Goal: Information Seeking & Learning: Learn about a topic

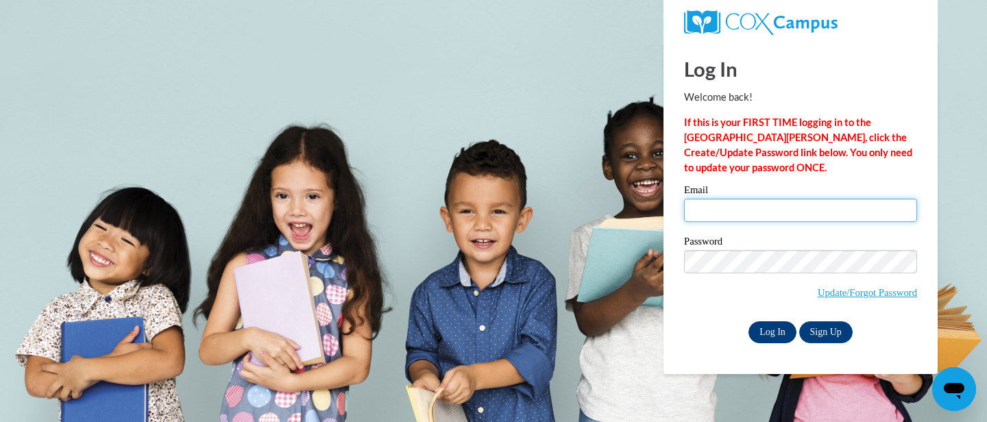
type input "[EMAIL_ADDRESS][DOMAIN_NAME]"
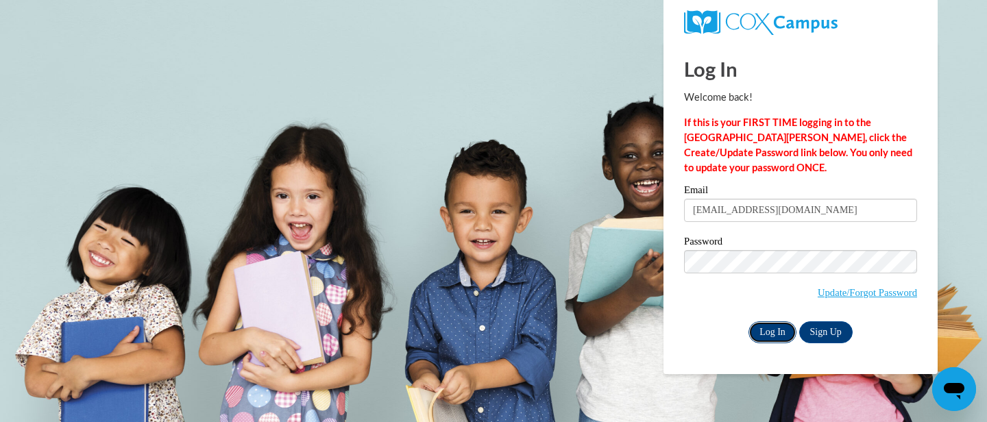
click at [778, 337] on input "Log In" at bounding box center [773, 333] width 48 height 22
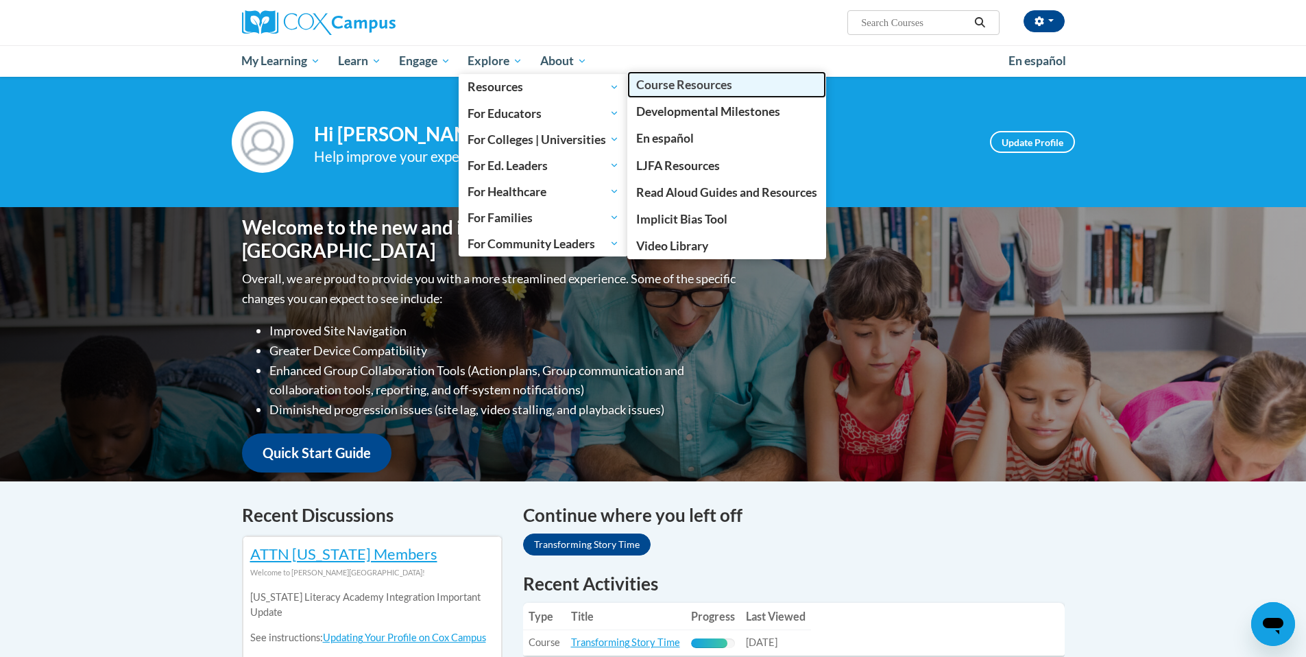
click at [657, 85] on span "Course Resources" at bounding box center [684, 84] width 96 height 14
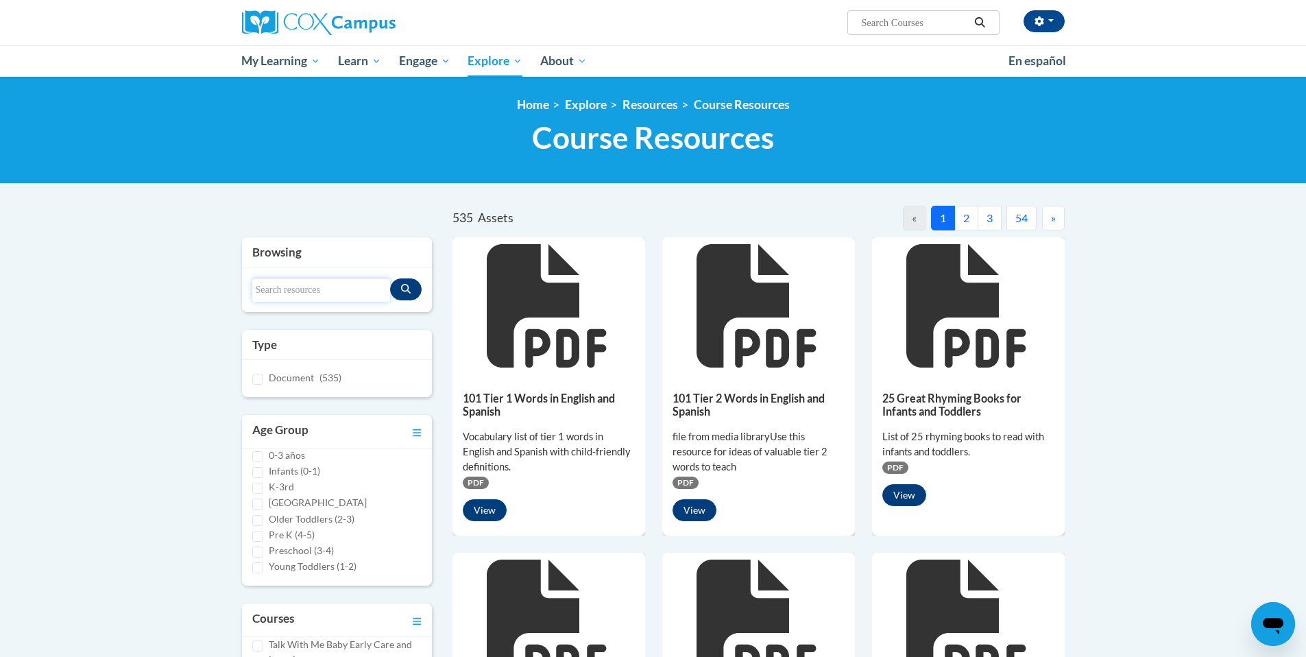
click at [319, 283] on input "Search resources" at bounding box center [321, 289] width 139 height 23
type input "s"
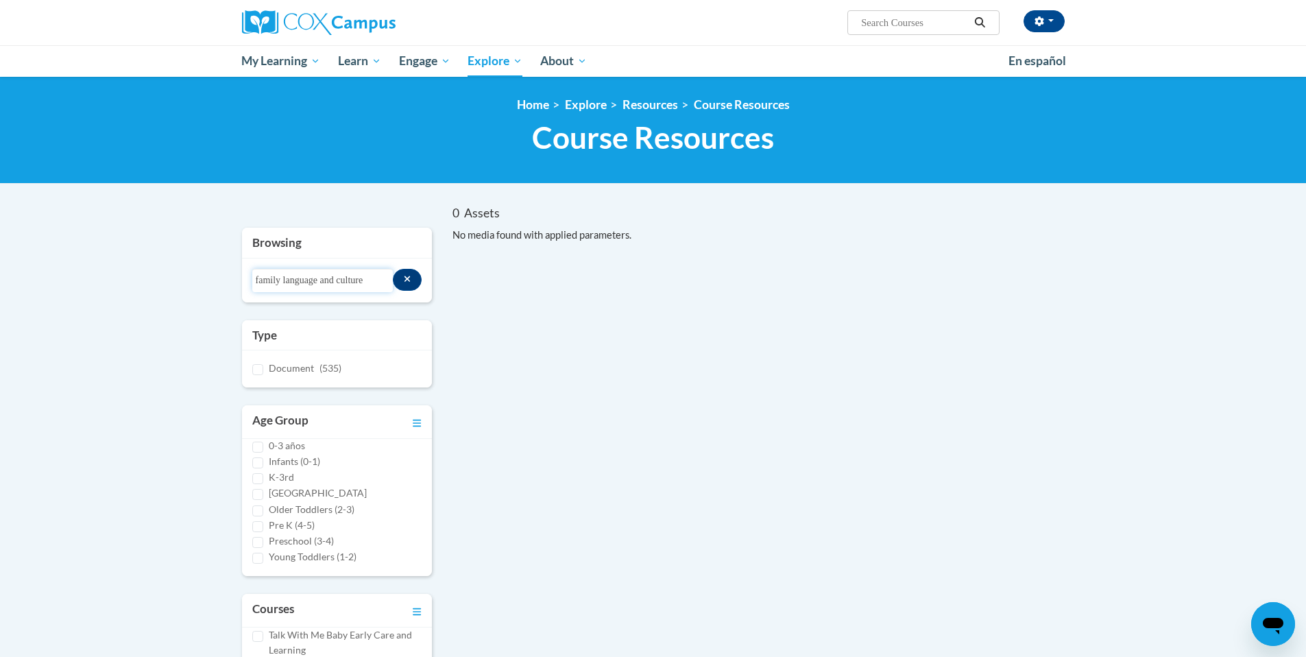
type input "family language and culture"
click at [368, 283] on input "family language and culture" at bounding box center [322, 280] width 141 height 23
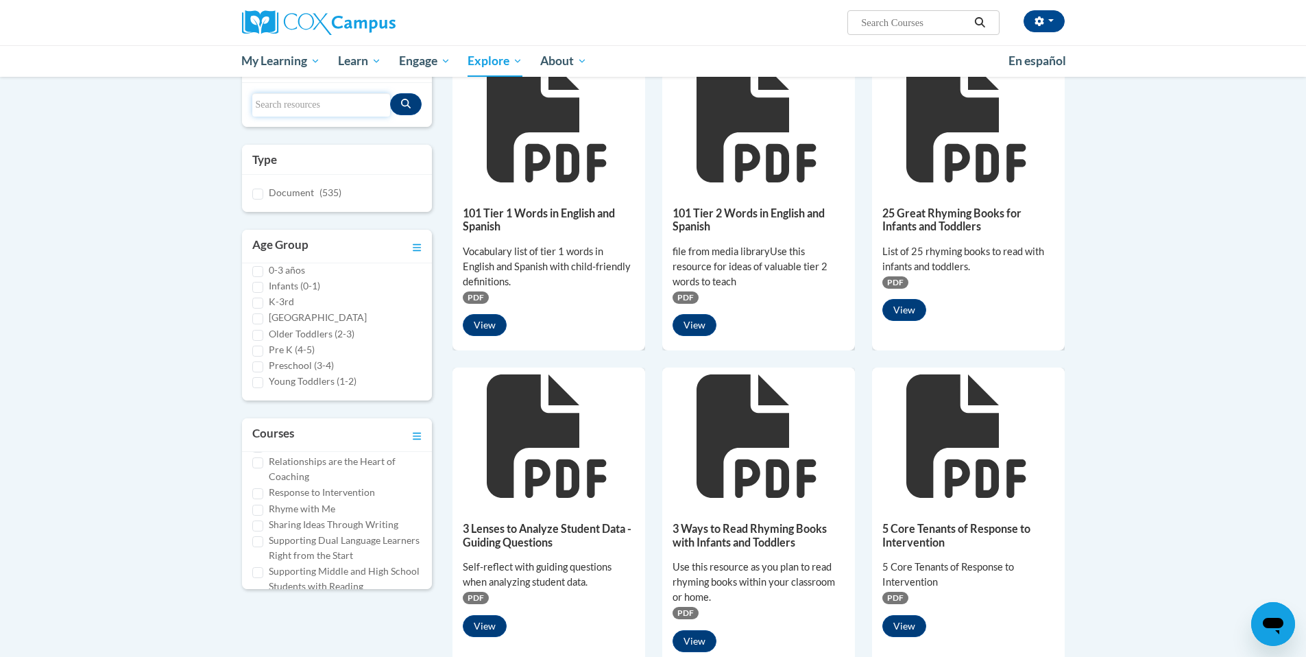
scroll to position [677, 0]
click at [259, 553] on input "Supporting Dual Language Learners Right from the Start" at bounding box center [257, 558] width 11 height 11
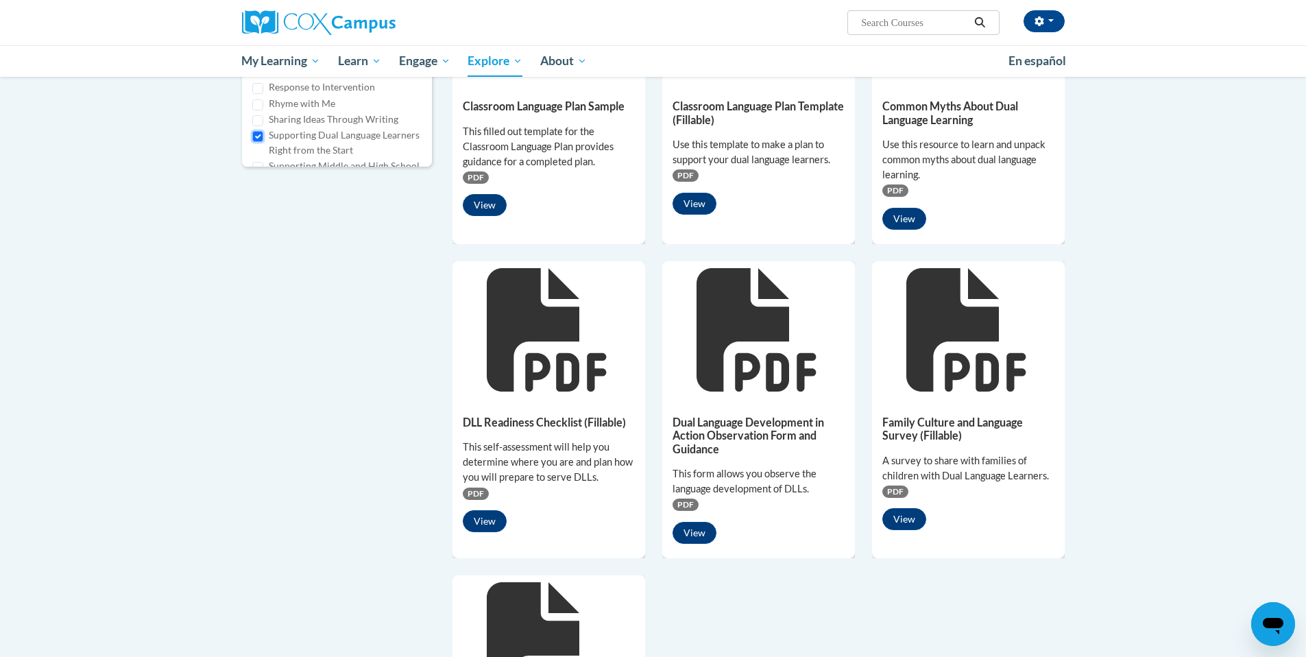
scroll to position [609, 0]
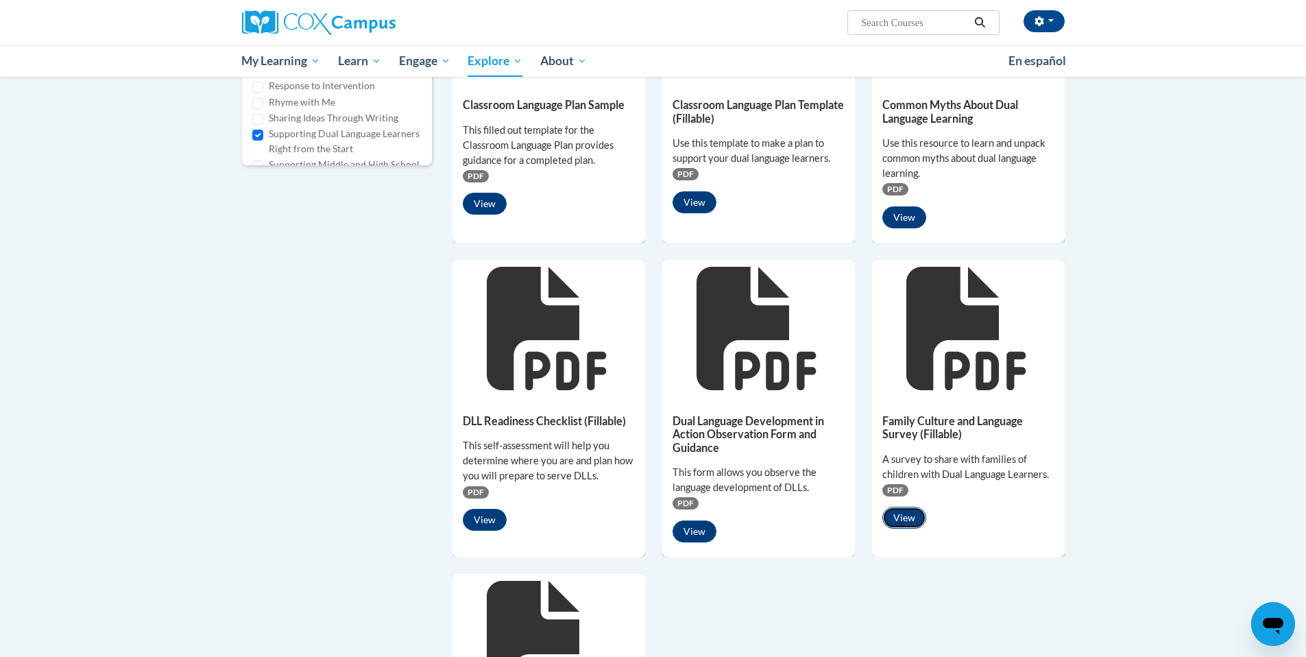
click at [911, 517] on button "View" at bounding box center [905, 518] width 44 height 22
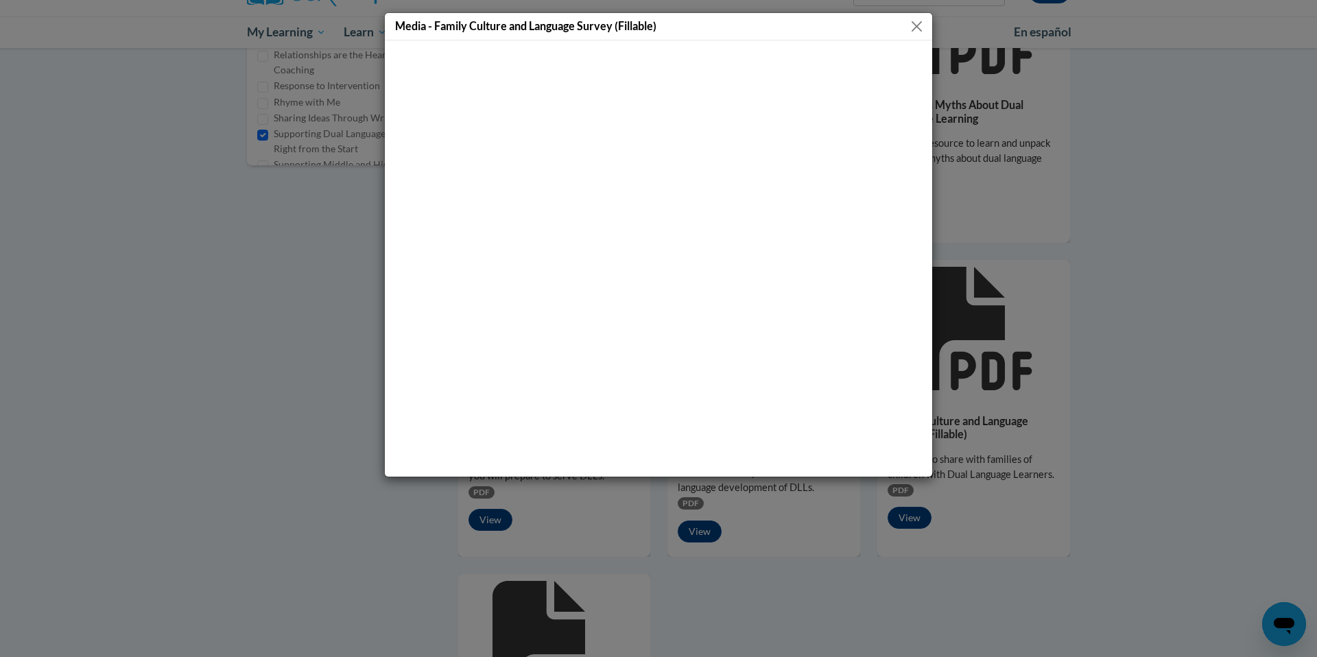
click at [915, 30] on button "Close" at bounding box center [916, 26] width 17 height 17
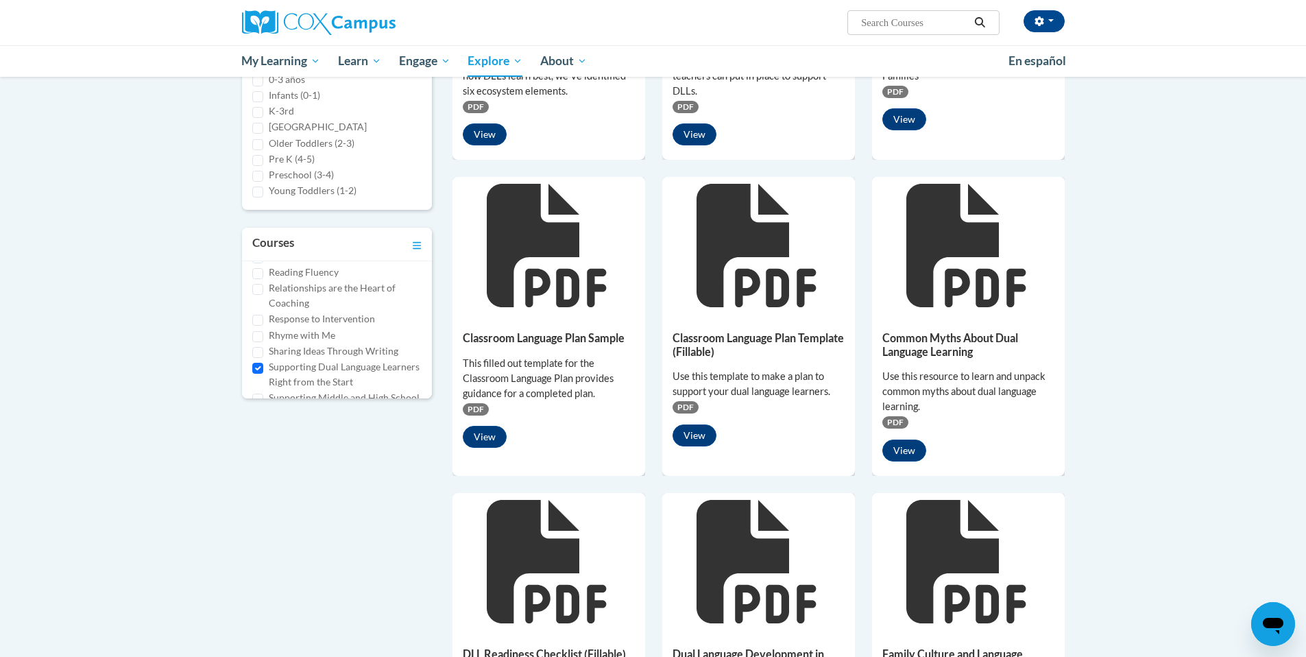
scroll to position [374, 0]
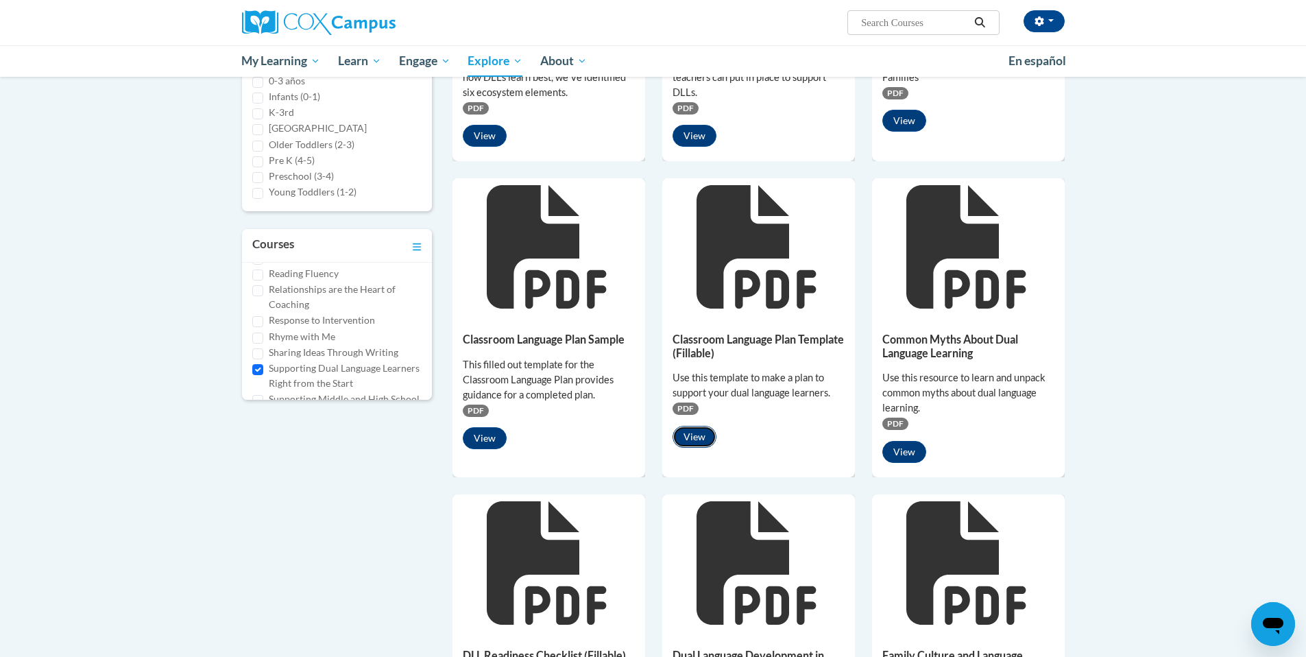
click at [682, 437] on button "View" at bounding box center [695, 437] width 44 height 22
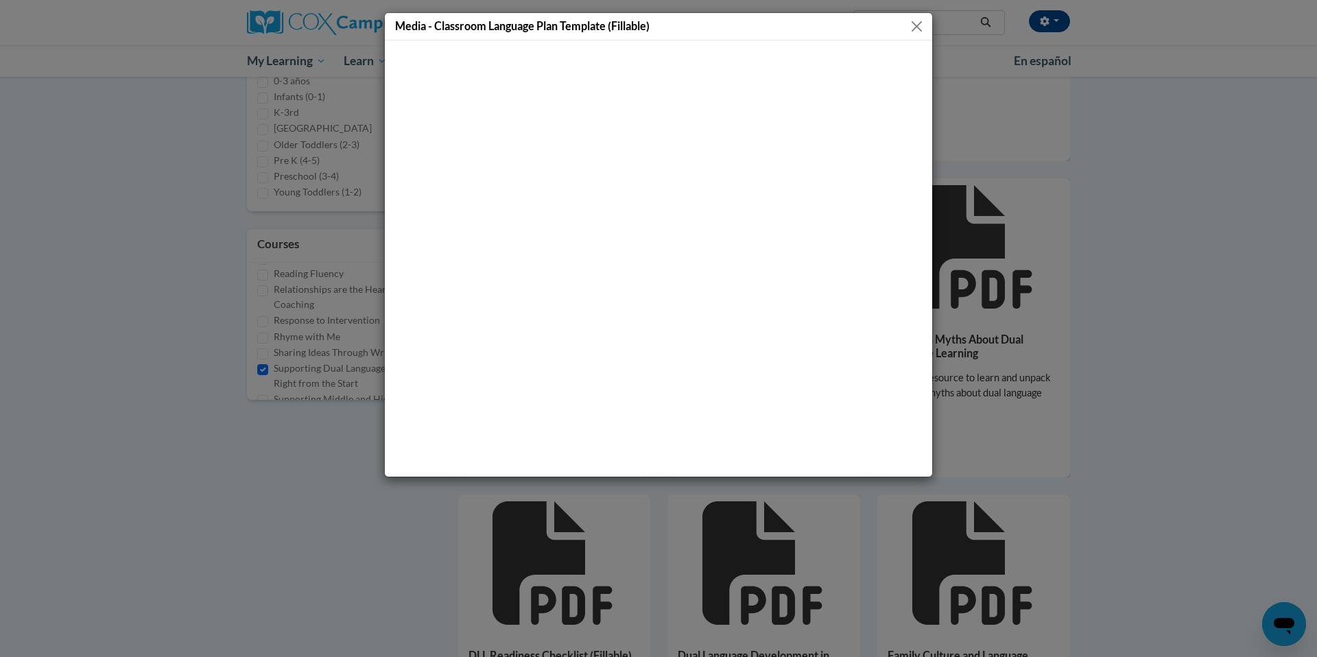
click at [915, 25] on button "Close" at bounding box center [916, 26] width 17 height 17
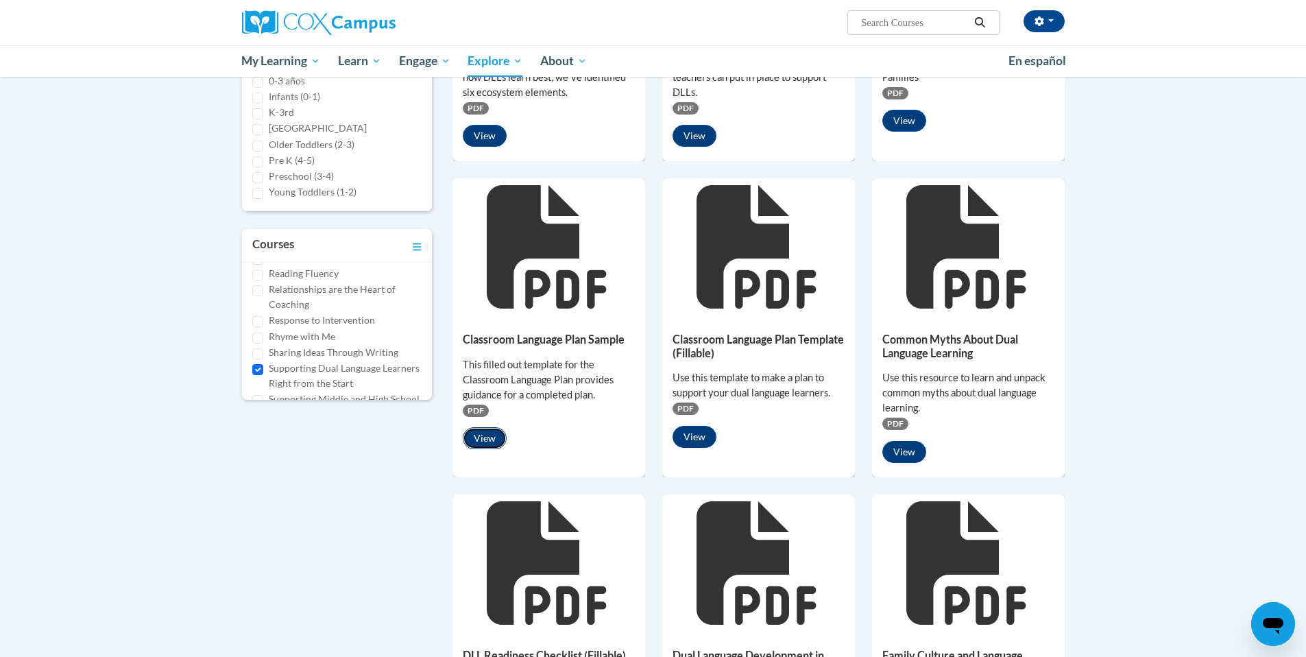
click at [479, 435] on button "View" at bounding box center [485, 438] width 44 height 22
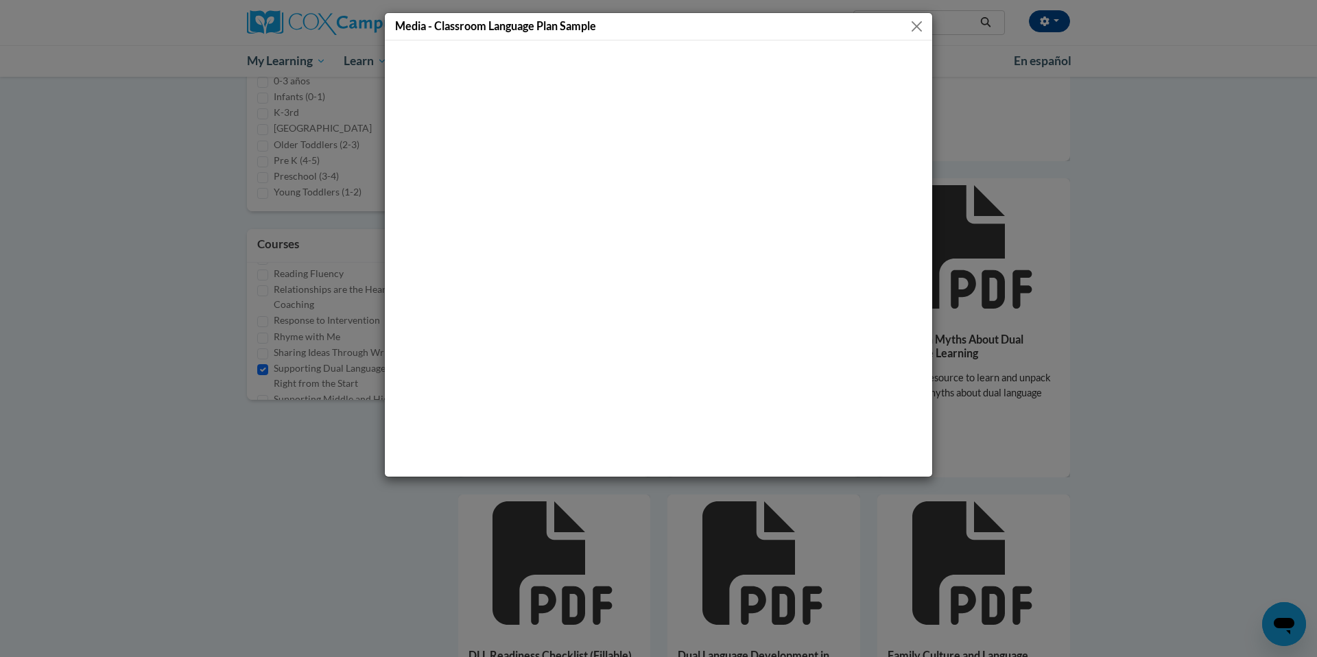
click at [925, 26] on div "Media - Classroom Language Plan Sample" at bounding box center [658, 26] width 547 height 27
click at [917, 27] on button "Close" at bounding box center [916, 26] width 17 height 17
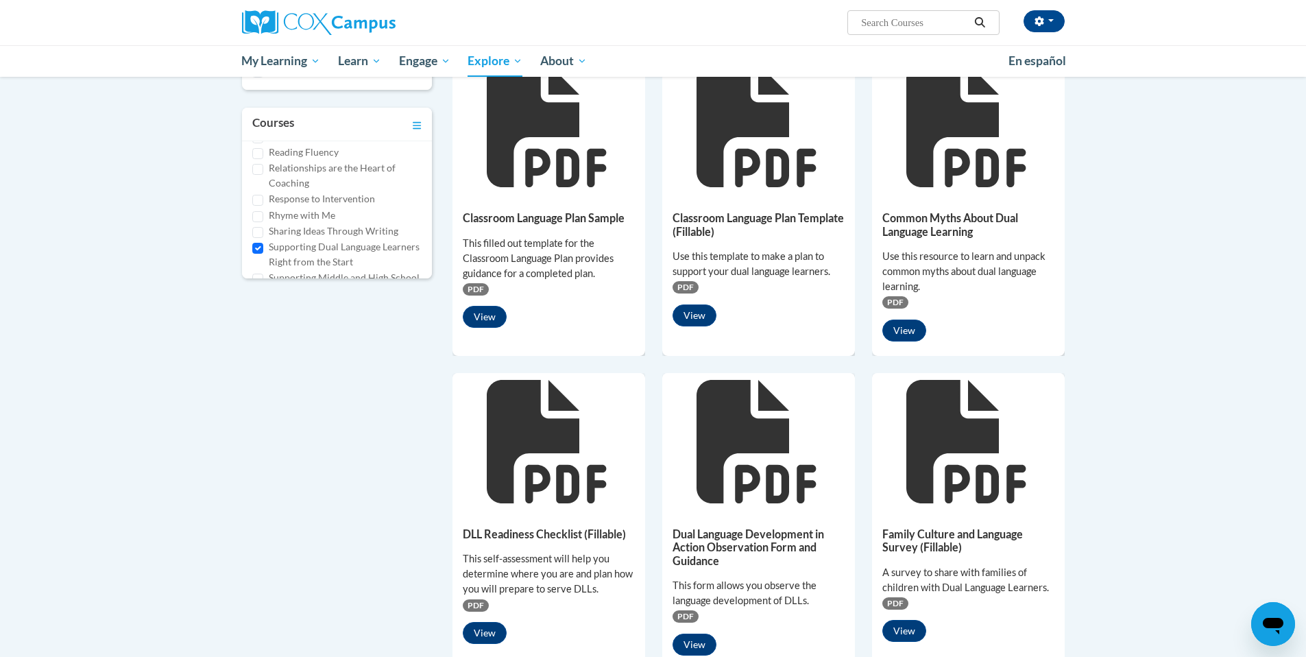
scroll to position [499, 0]
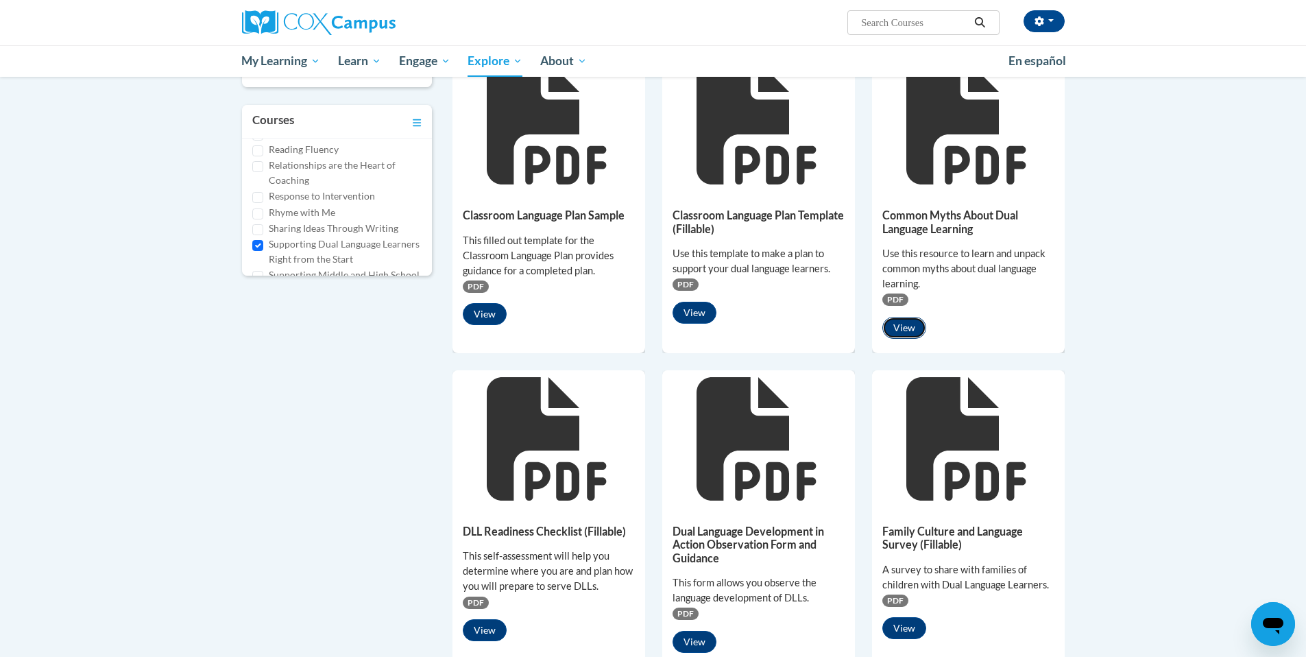
click at [907, 326] on button "View" at bounding box center [905, 328] width 44 height 22
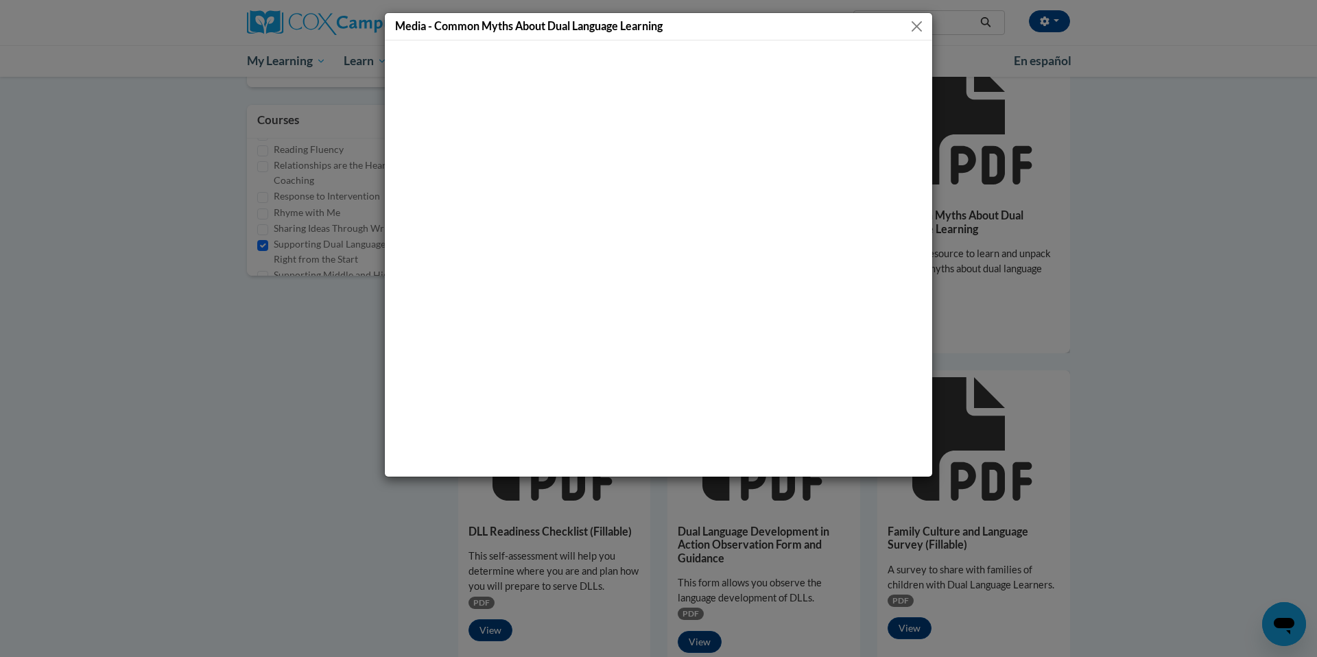
click at [919, 27] on button "Close" at bounding box center [916, 26] width 17 height 17
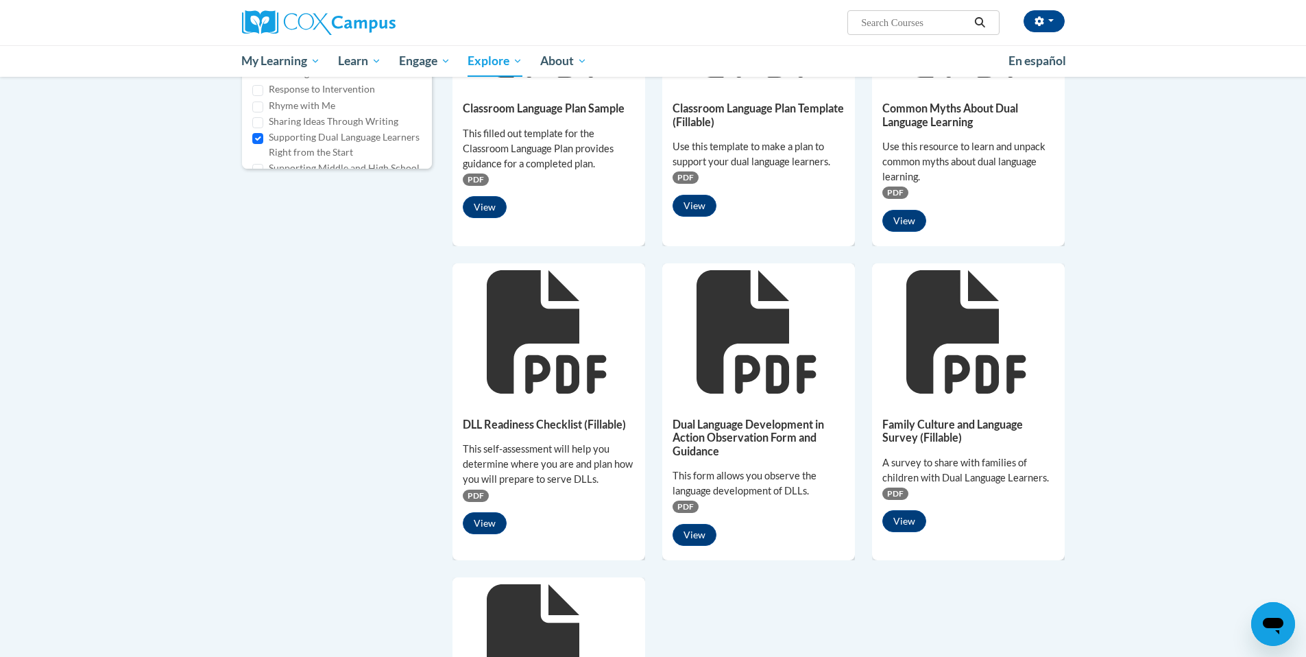
scroll to position [632, 0]
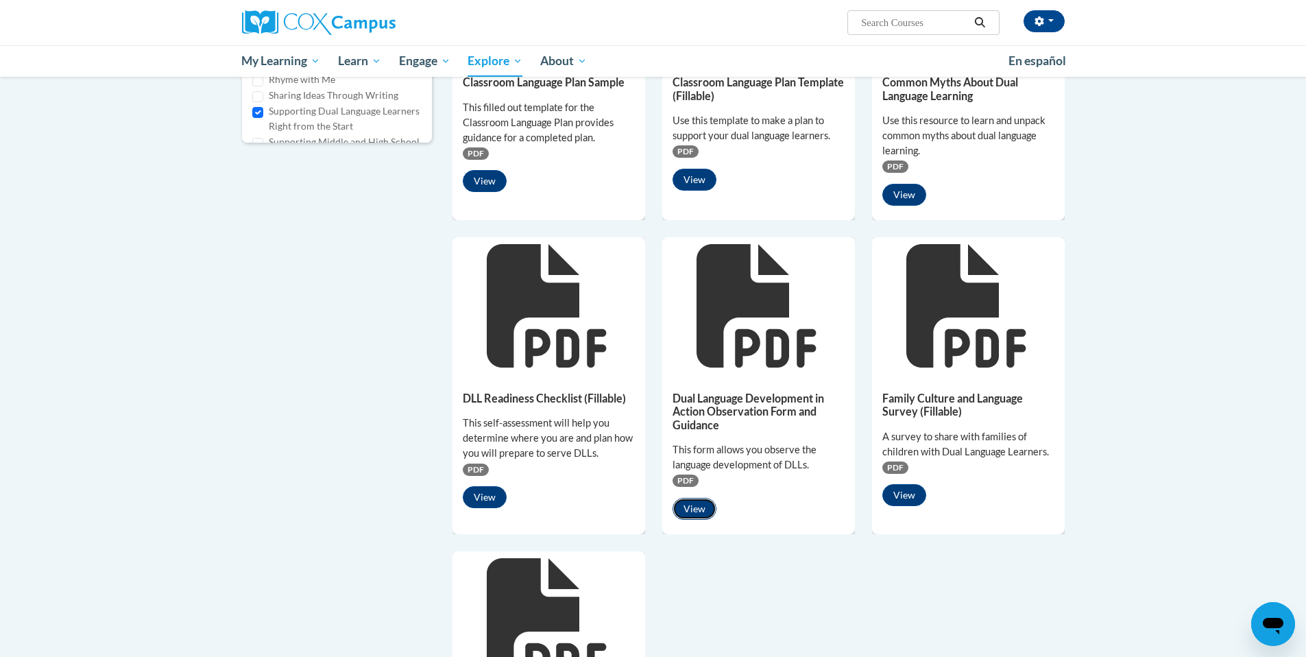
click at [706, 514] on button "View" at bounding box center [695, 509] width 44 height 22
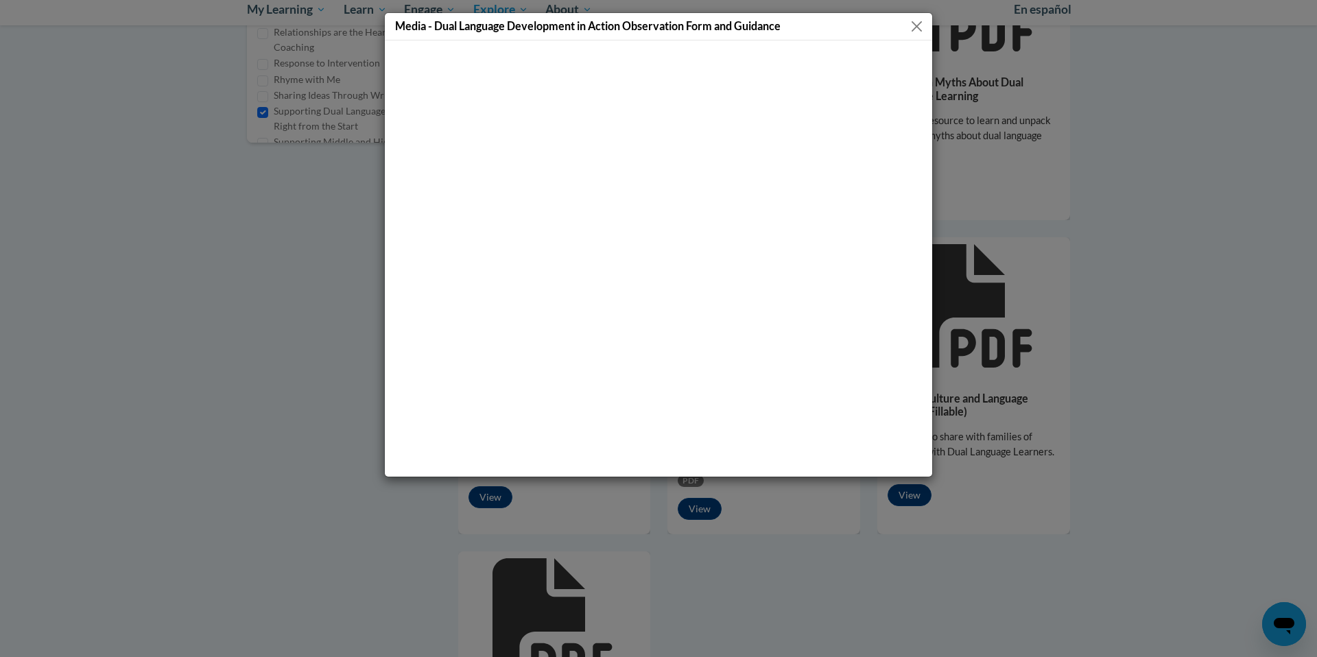
click at [915, 25] on button "Close" at bounding box center [916, 26] width 17 height 17
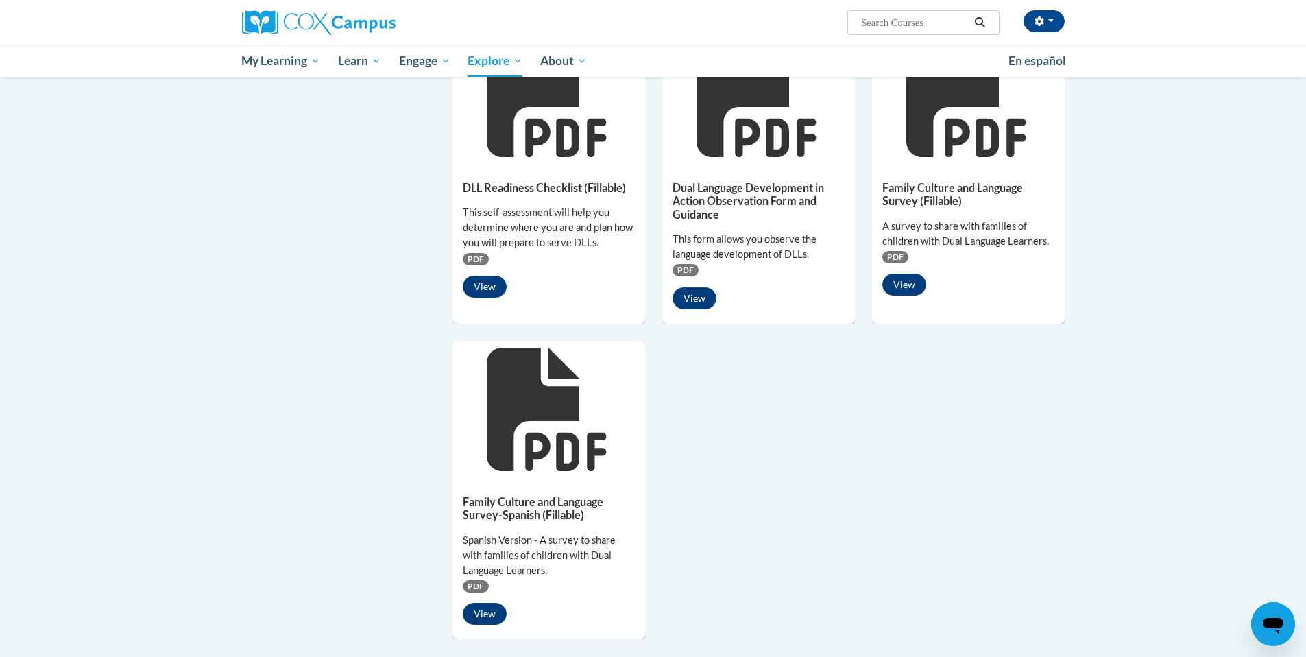
scroll to position [673, 0]
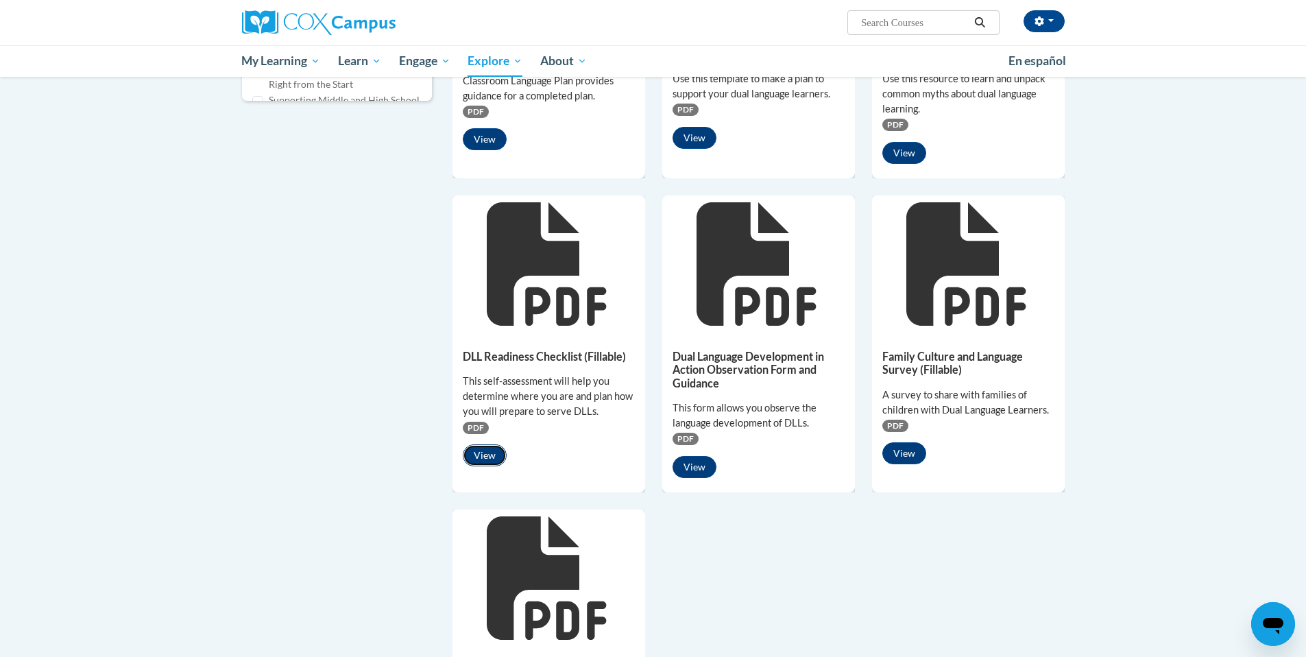
click at [494, 456] on button "View" at bounding box center [485, 455] width 44 height 22
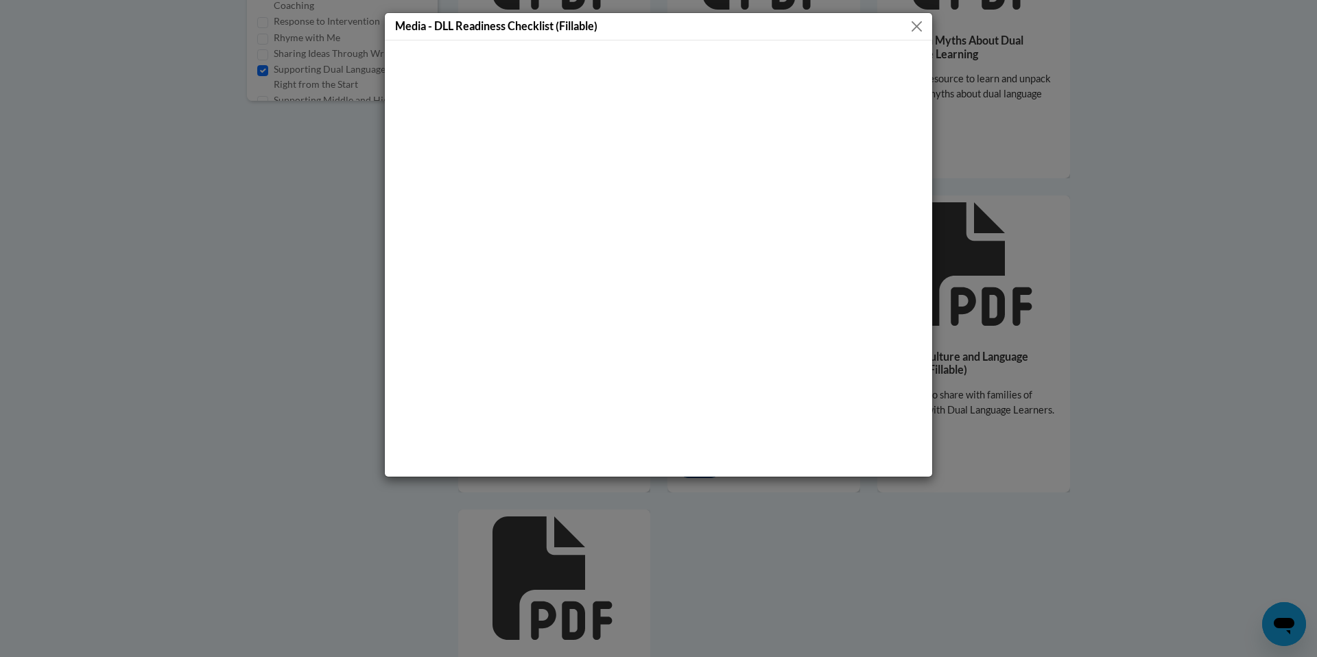
click at [913, 28] on button "Close" at bounding box center [916, 26] width 17 height 17
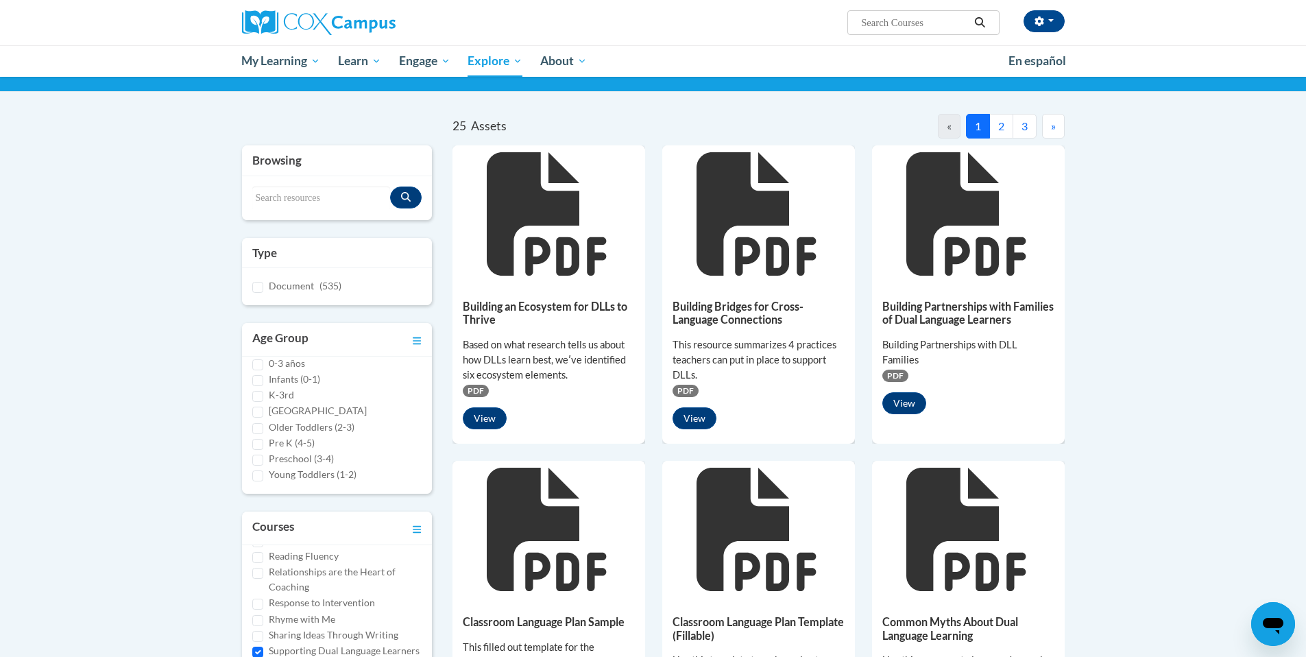
scroll to position [80, 0]
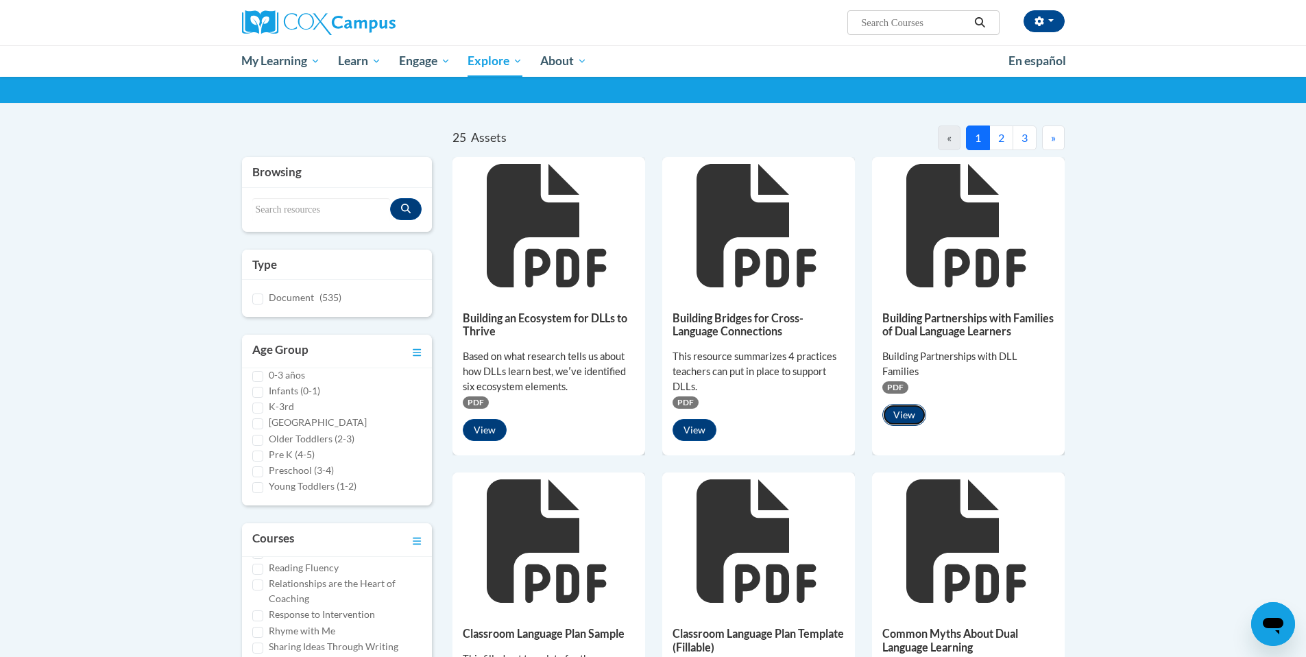
click at [909, 426] on button "View" at bounding box center [905, 415] width 44 height 22
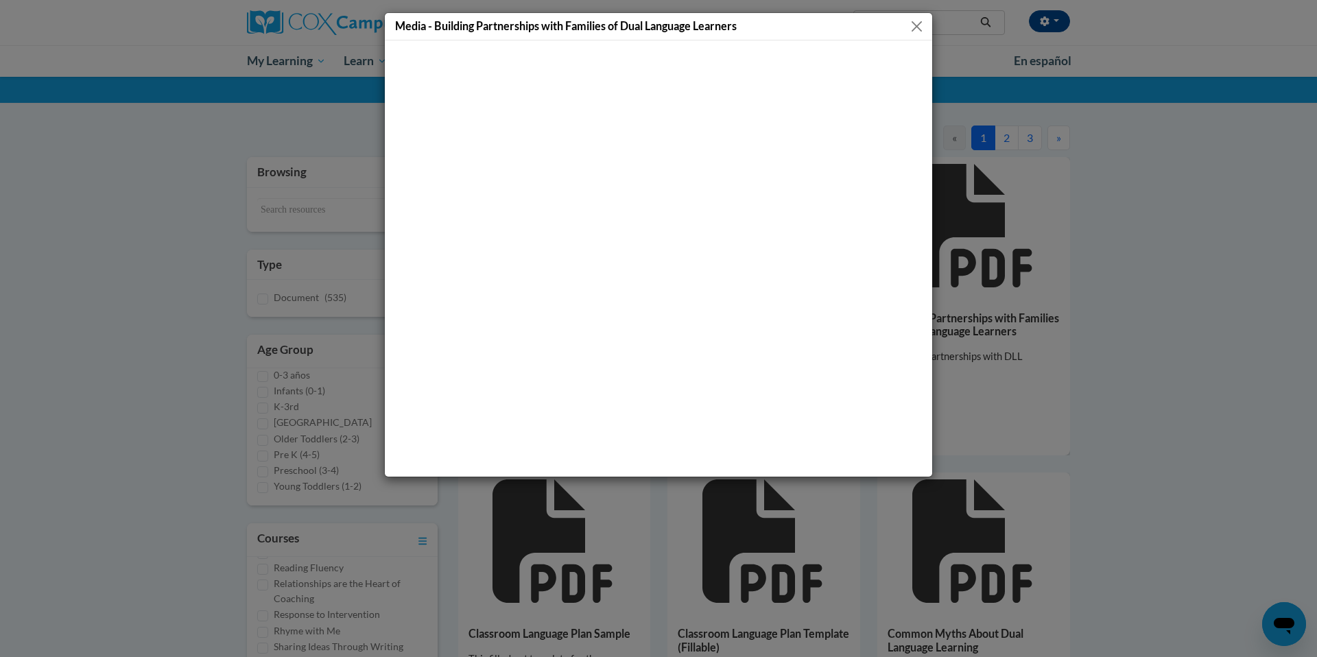
click at [925, 33] on div "Media - Building Partnerships with Families of Dual Language Learners" at bounding box center [658, 26] width 547 height 27
click at [921, 27] on button "Close" at bounding box center [916, 26] width 17 height 17
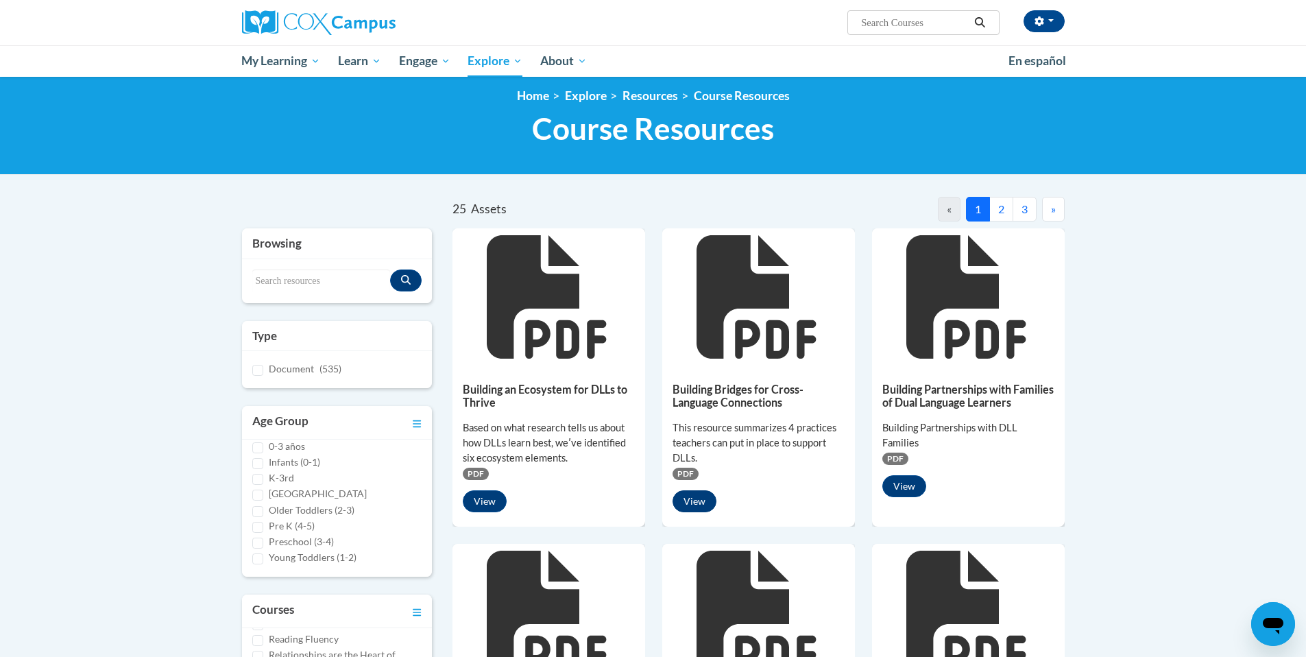
scroll to position [21, 0]
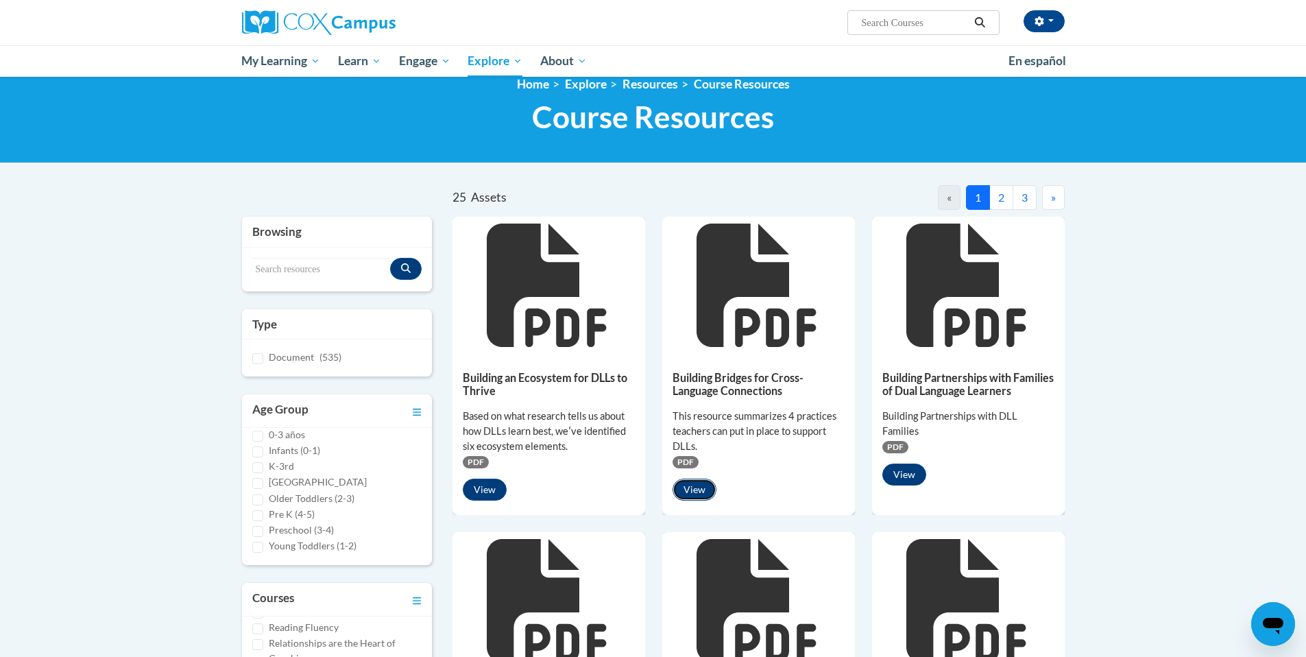
click at [689, 486] on button "View" at bounding box center [695, 490] width 44 height 22
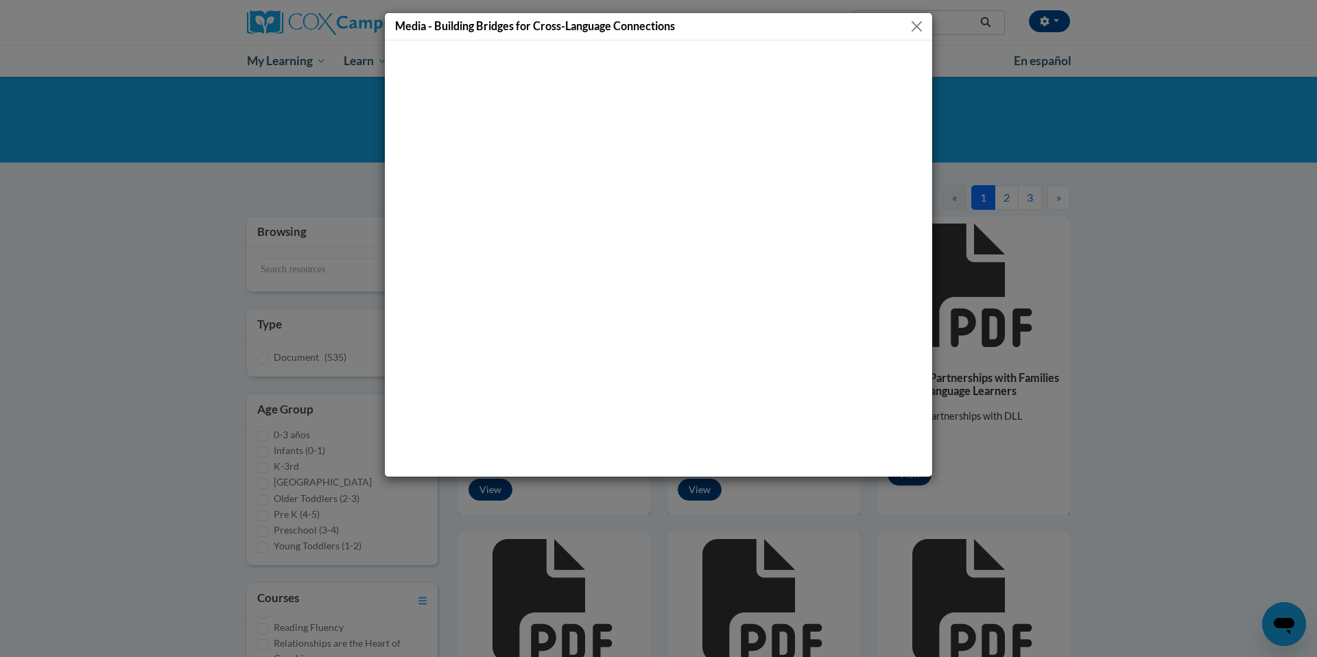
click at [917, 29] on button "Close" at bounding box center [916, 26] width 17 height 17
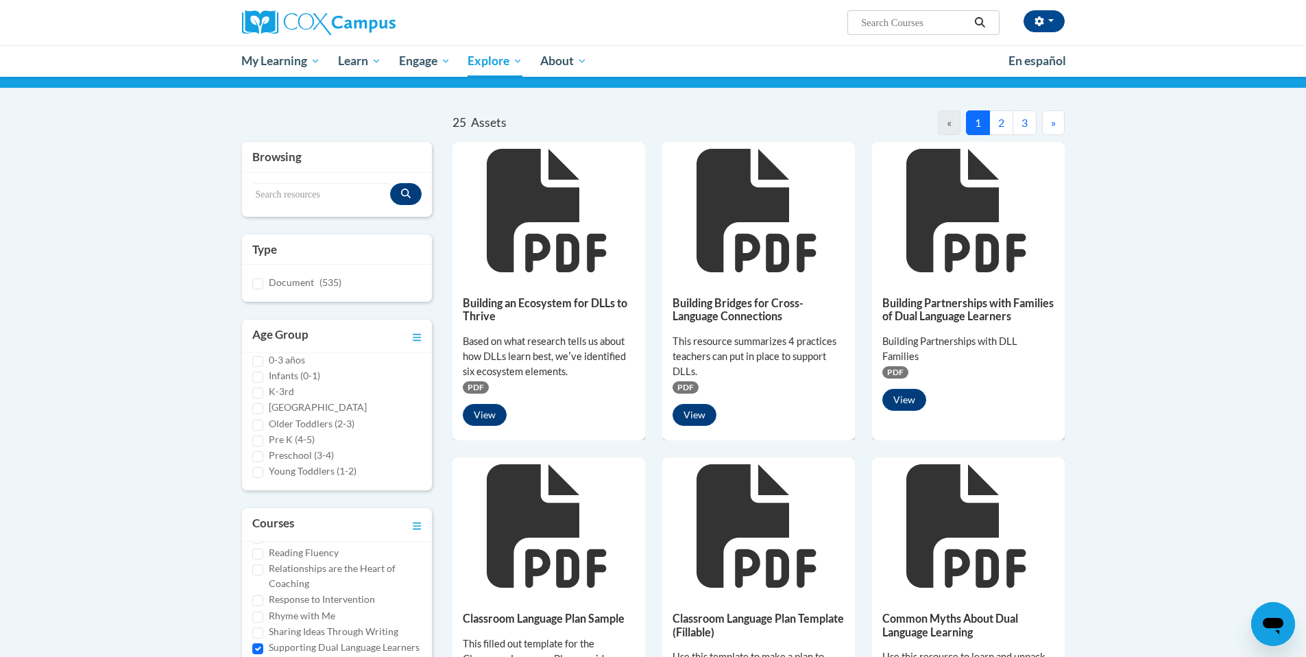
scroll to position [156, 0]
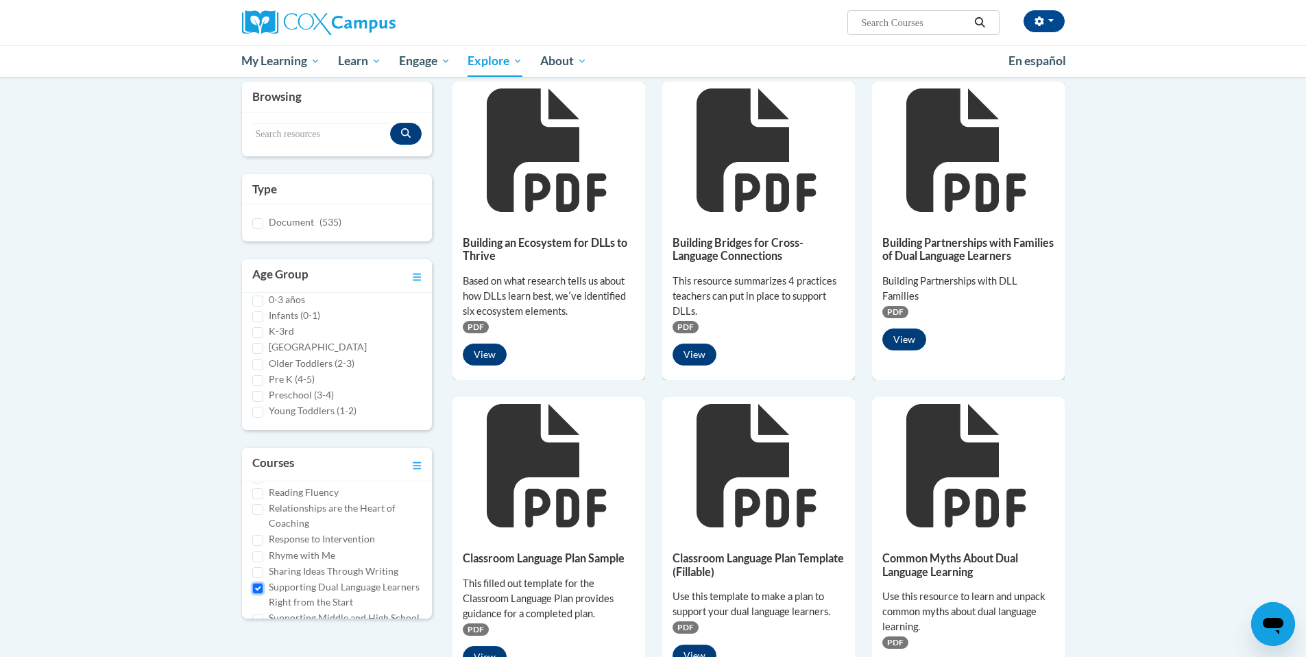
click at [262, 583] on input "Supporting Dual Language Learners Right from the Start" at bounding box center [257, 588] width 11 height 11
checkbox input "false"
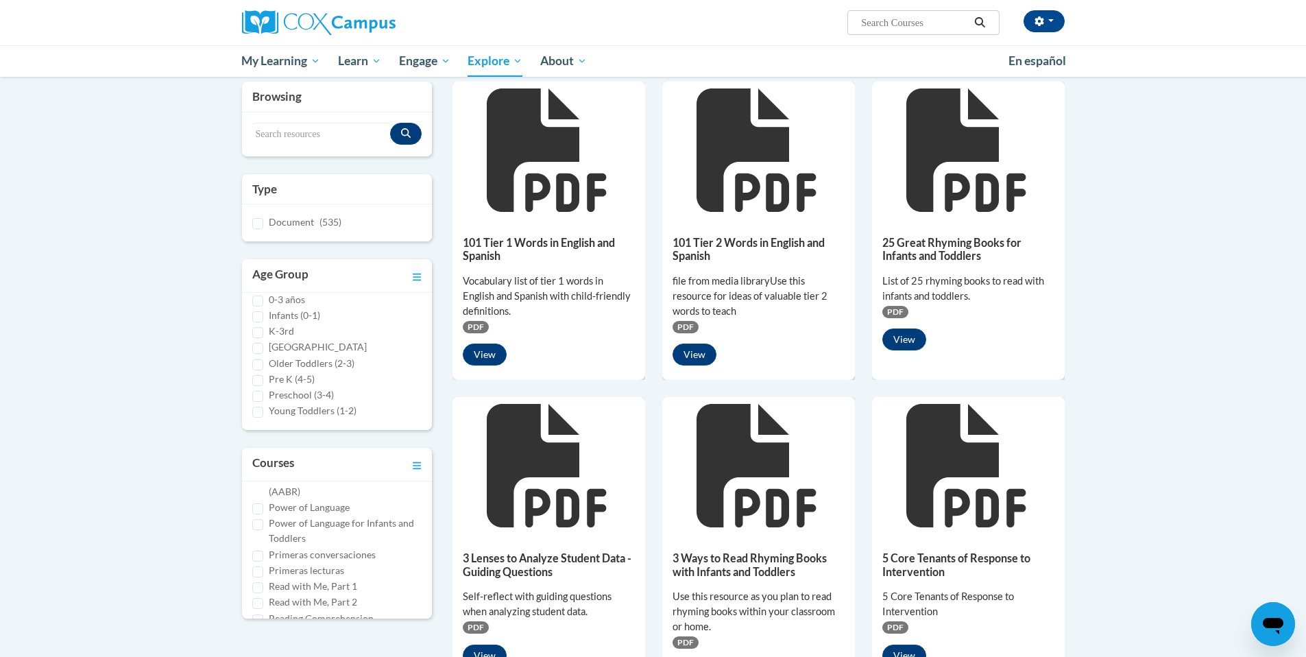
scroll to position [477, 0]
click at [259, 562] on input "Power of Language" at bounding box center [257, 567] width 11 height 11
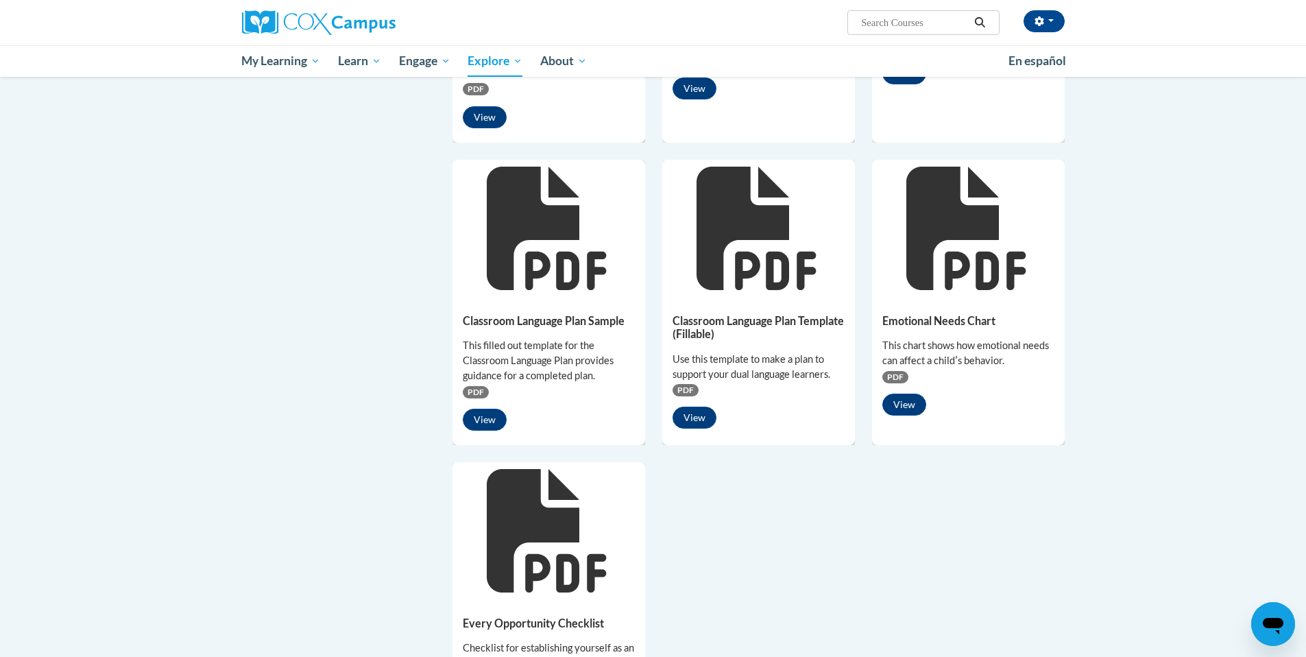
scroll to position [821, 0]
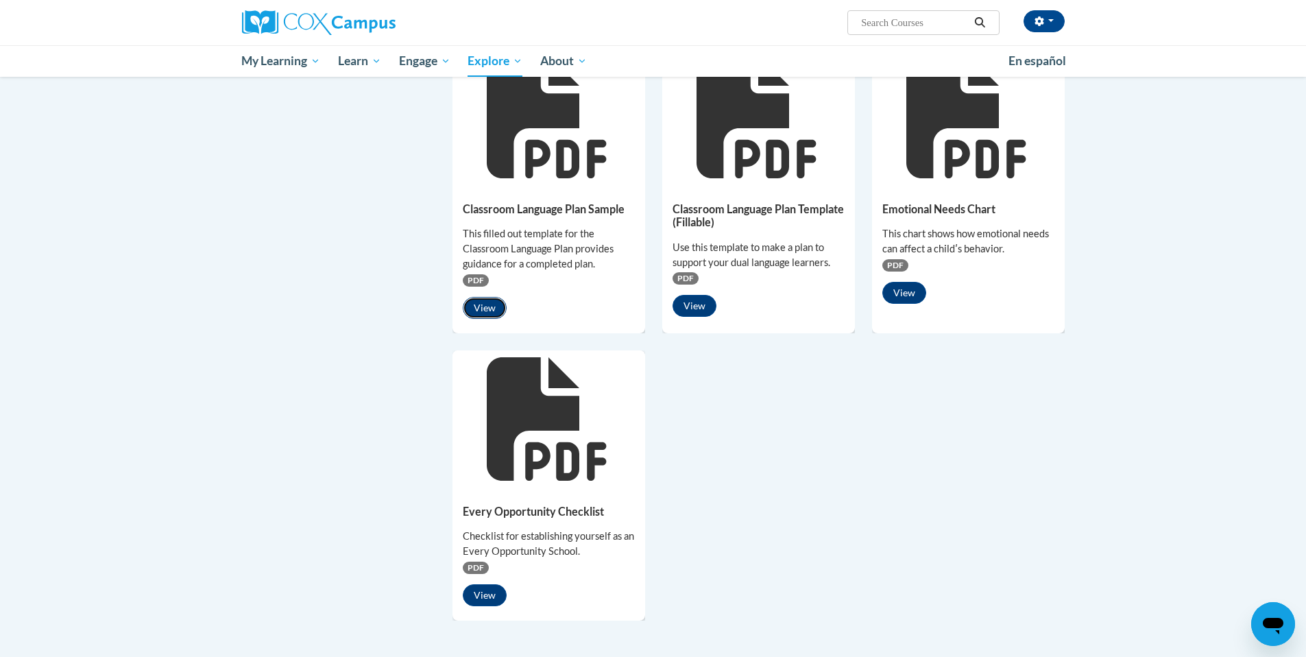
click at [470, 307] on button "View" at bounding box center [485, 308] width 44 height 22
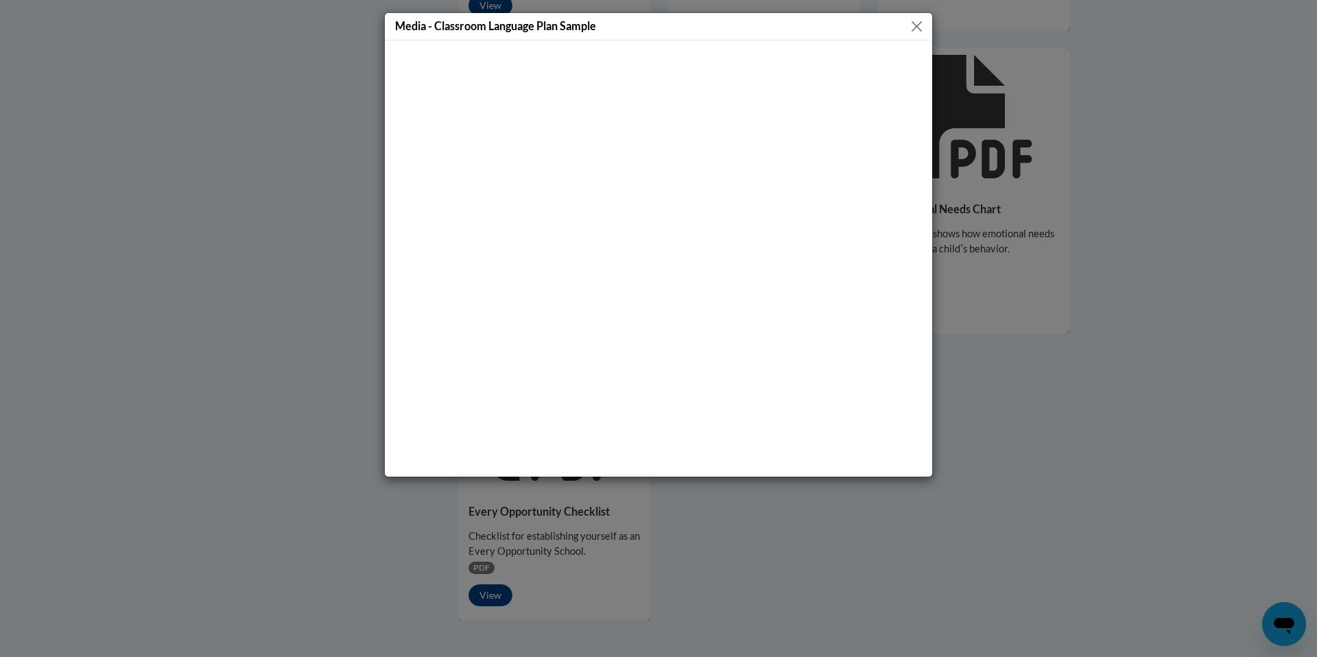
click at [913, 27] on button "Close" at bounding box center [916, 26] width 17 height 17
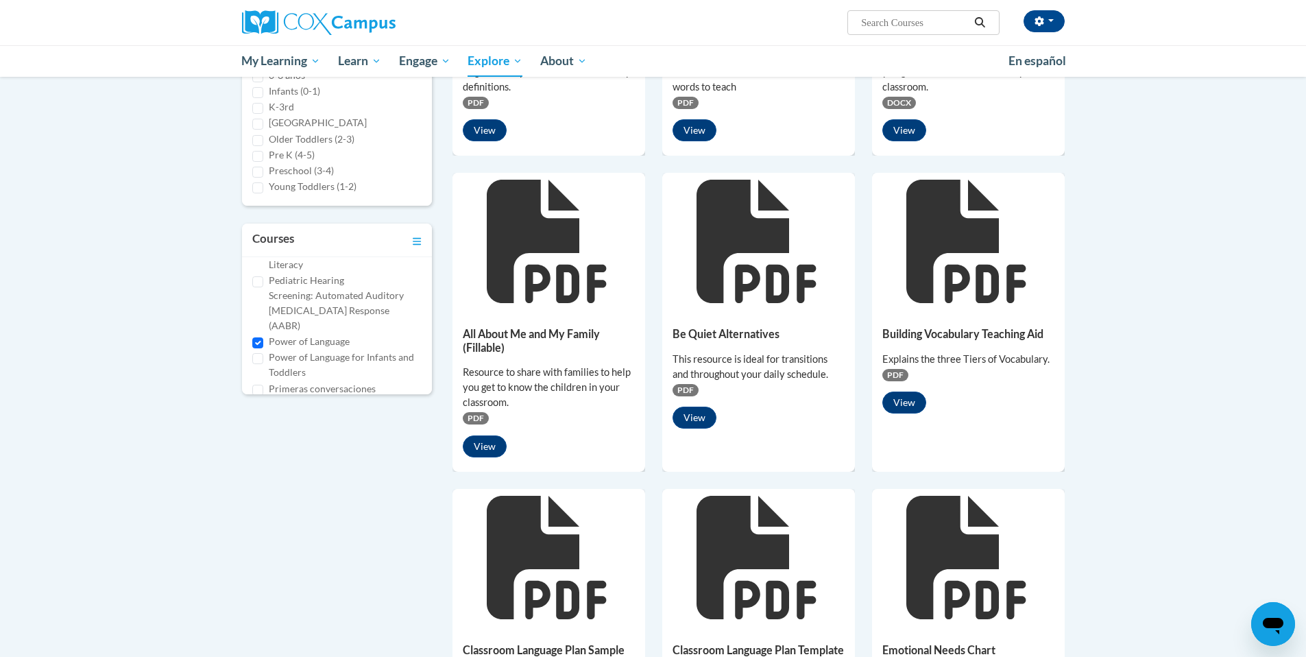
scroll to position [474, 0]
click at [256, 340] on input "Power of Language" at bounding box center [257, 345] width 11 height 11
checkbox input "false"
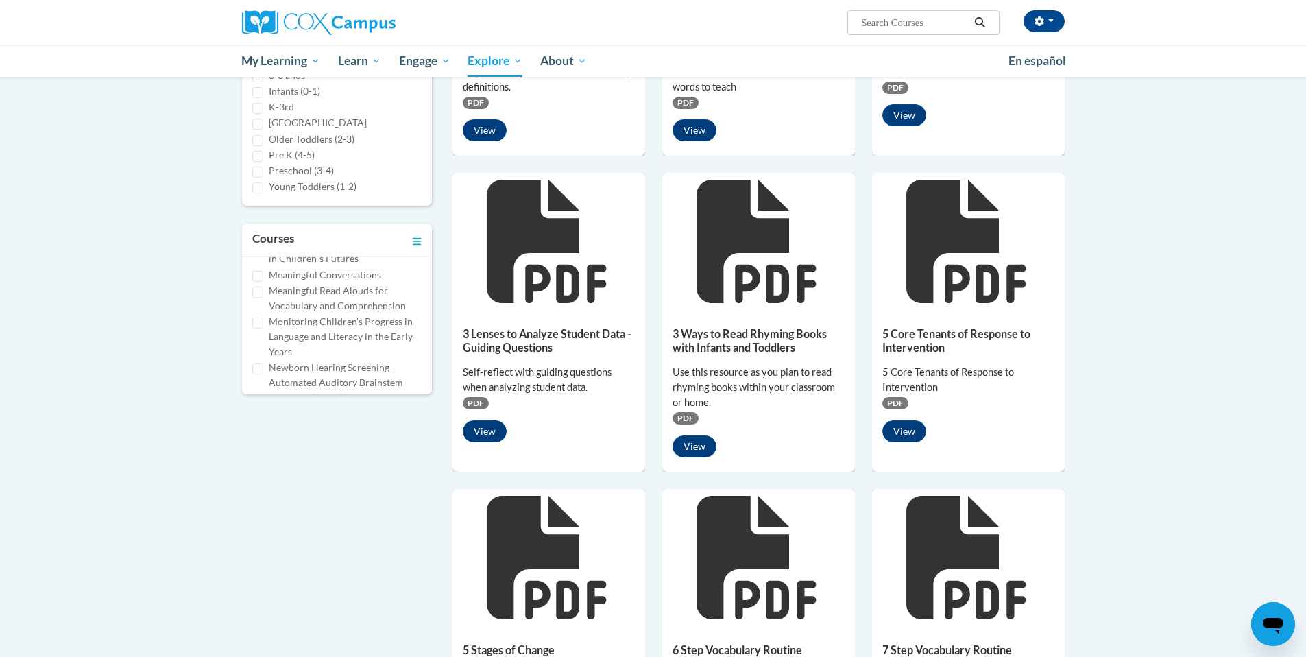
scroll to position [298, 0]
click at [255, 291] on input "Meaningful Conversations" at bounding box center [257, 290] width 11 height 11
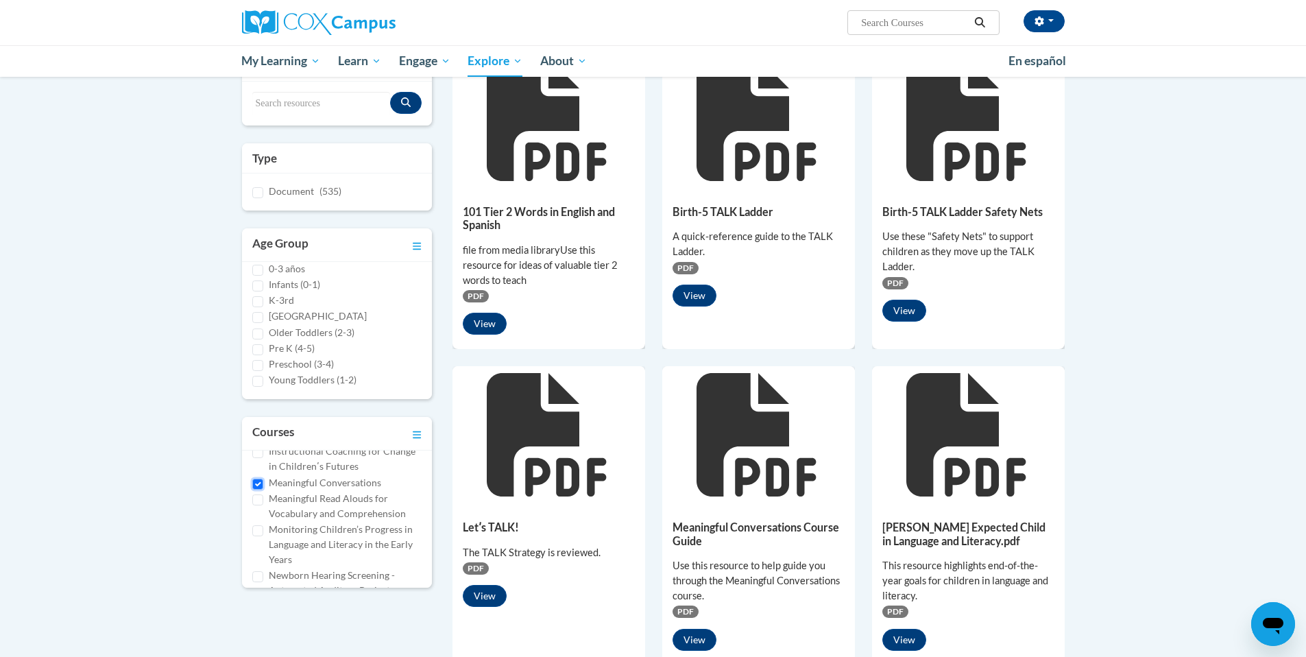
scroll to position [184, 0]
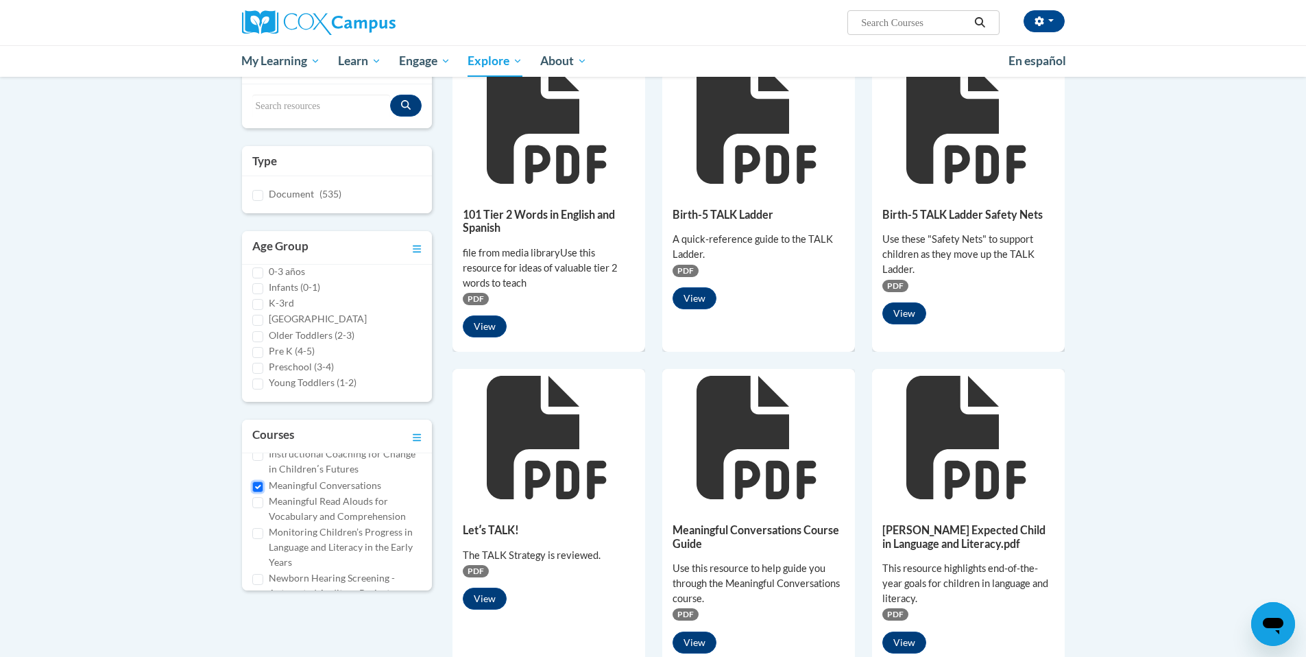
click at [256, 485] on input "Meaningful Conversations" at bounding box center [257, 486] width 11 height 11
checkbox input "false"
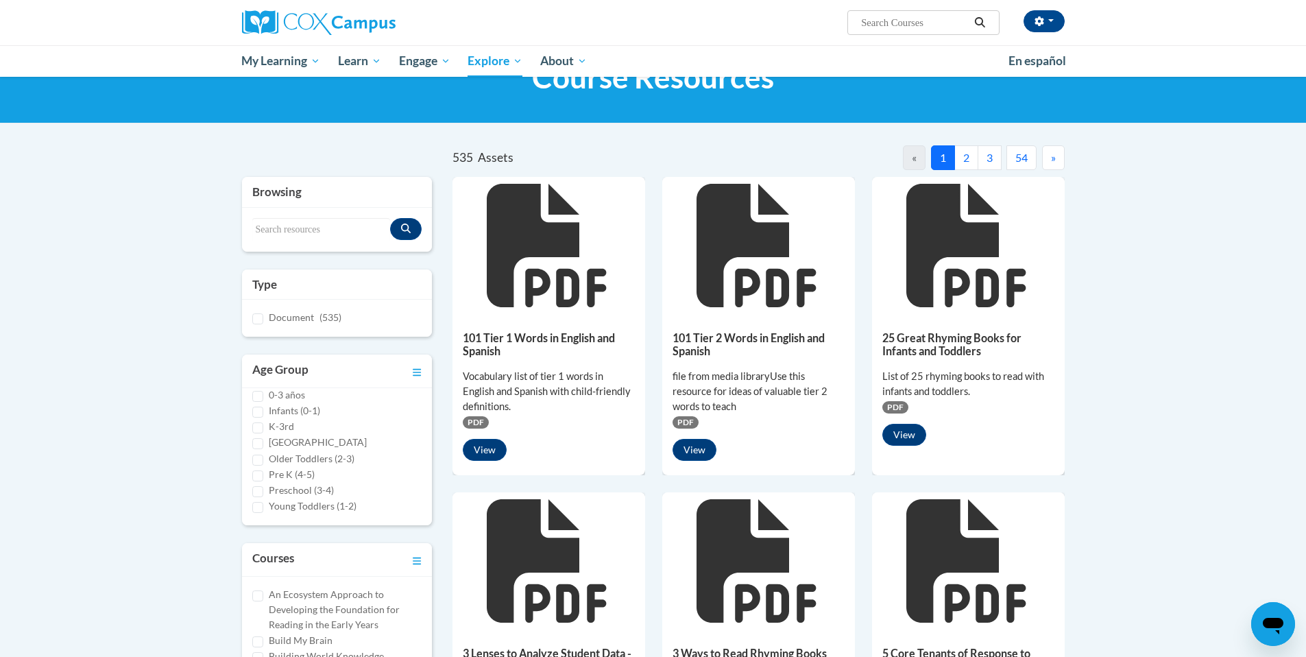
scroll to position [60, 0]
click at [259, 600] on input "An Ecosystem Approach to Developing the Foundation for Reading in the Early Yea…" at bounding box center [257, 596] width 11 height 11
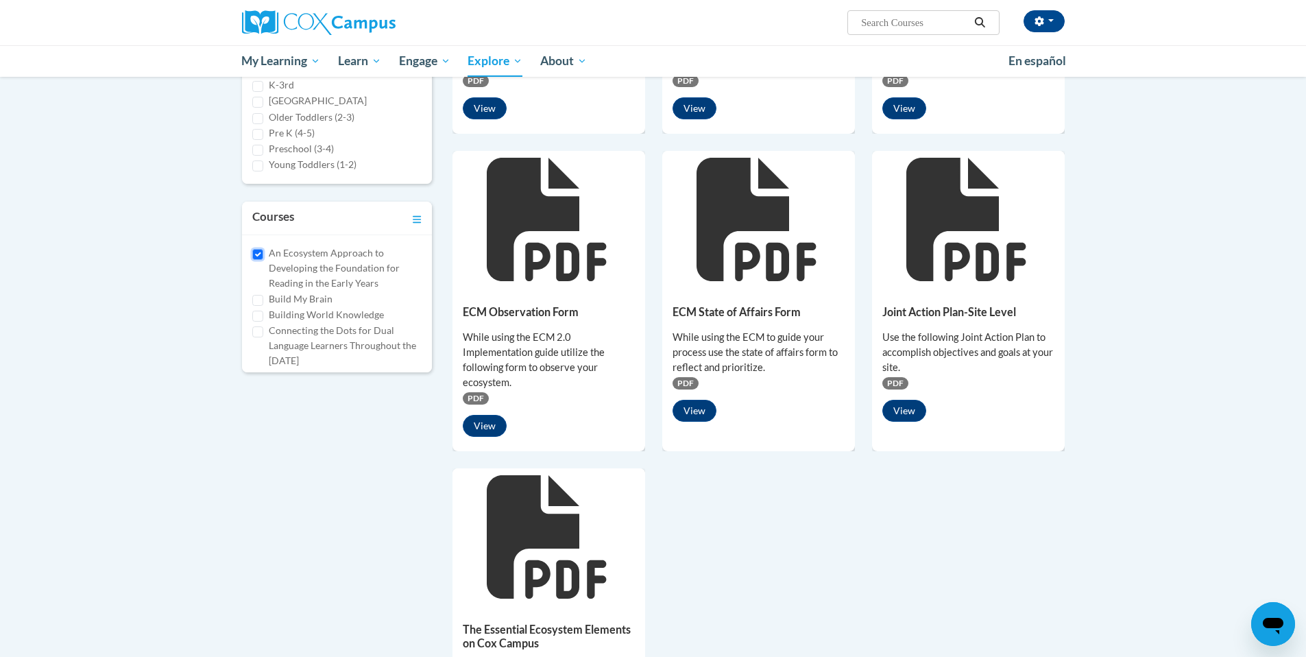
scroll to position [413, 0]
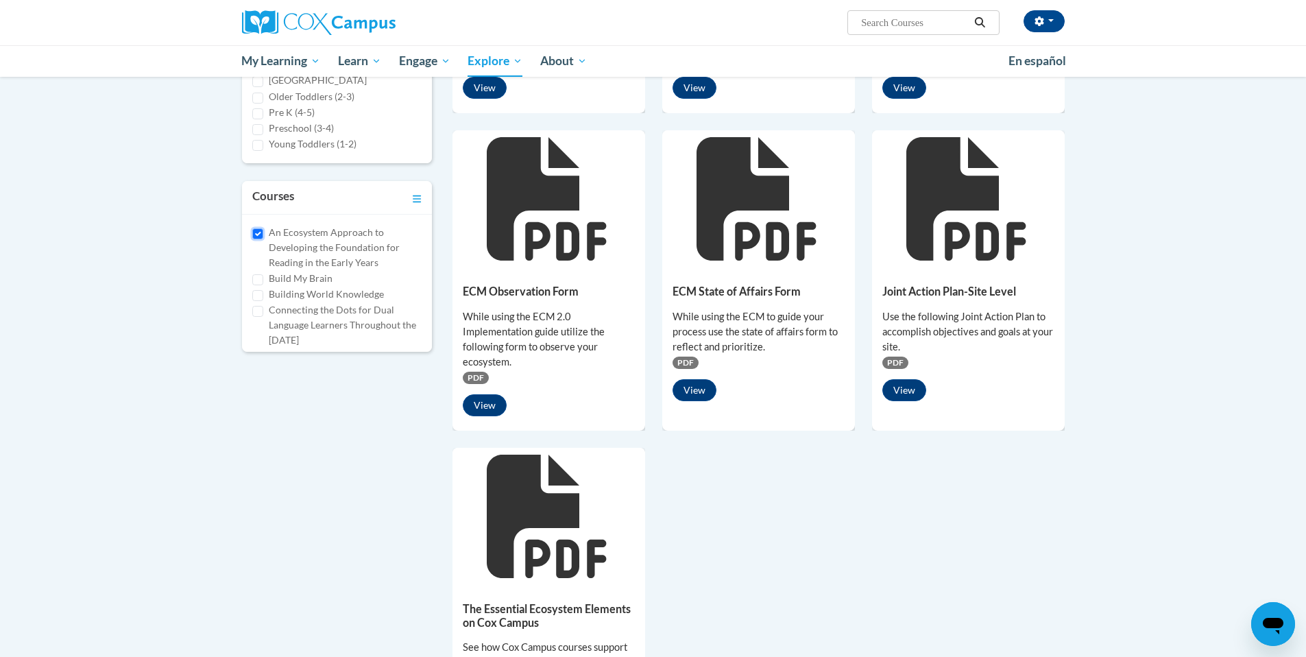
click at [256, 239] on input "An Ecosystem Approach to Developing the Foundation for Reading in the Early Yea…" at bounding box center [257, 233] width 11 height 11
checkbox input "false"
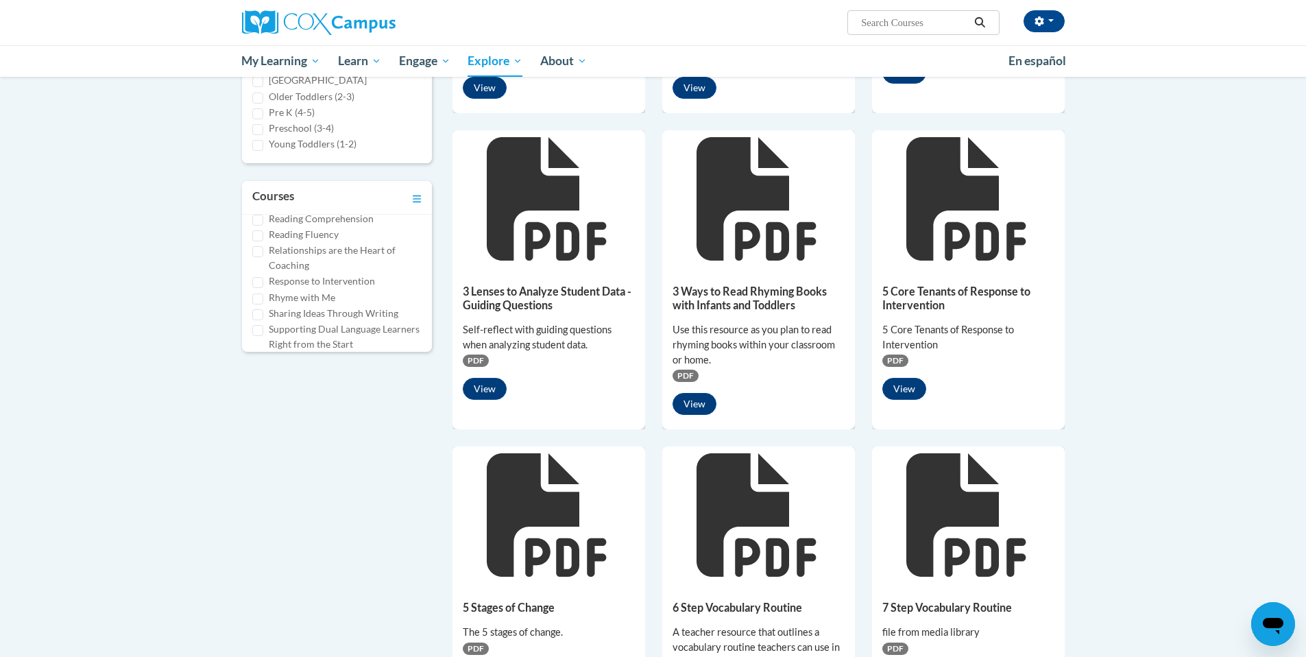
scroll to position [669, 0]
click at [261, 324] on input "Supporting Dual Language Learners Right from the Start" at bounding box center [257, 329] width 11 height 11
checkbox input "true"
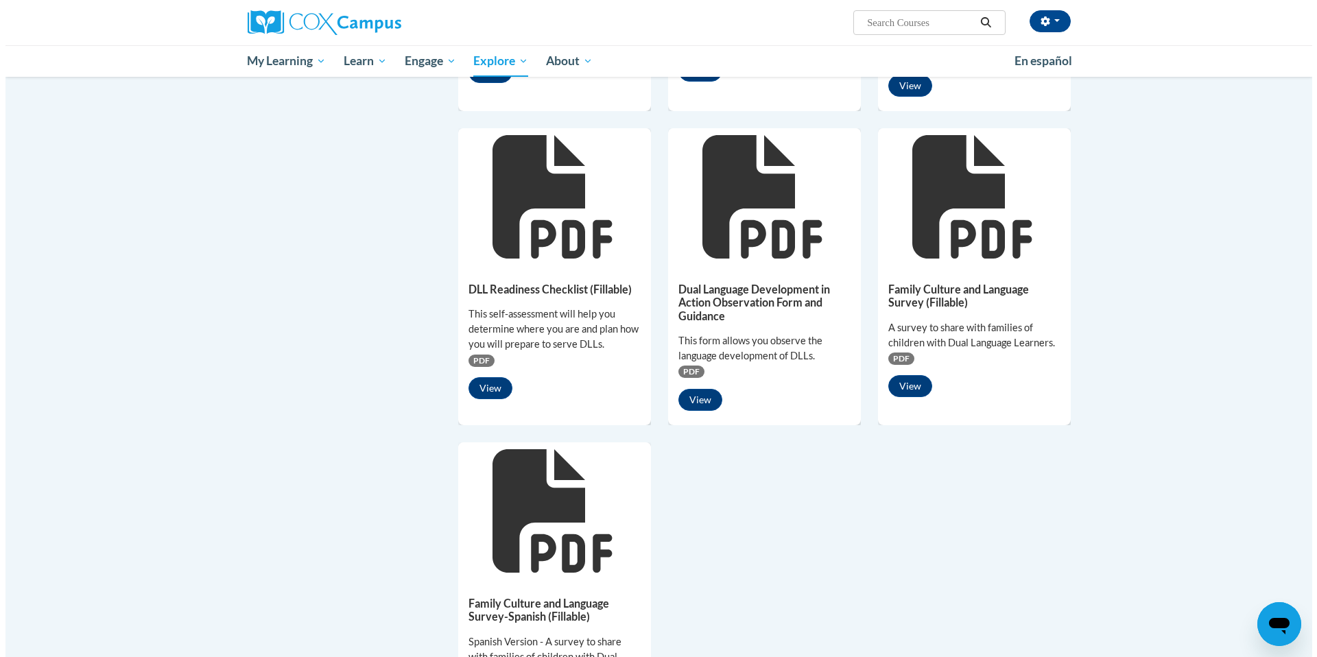
scroll to position [671, 0]
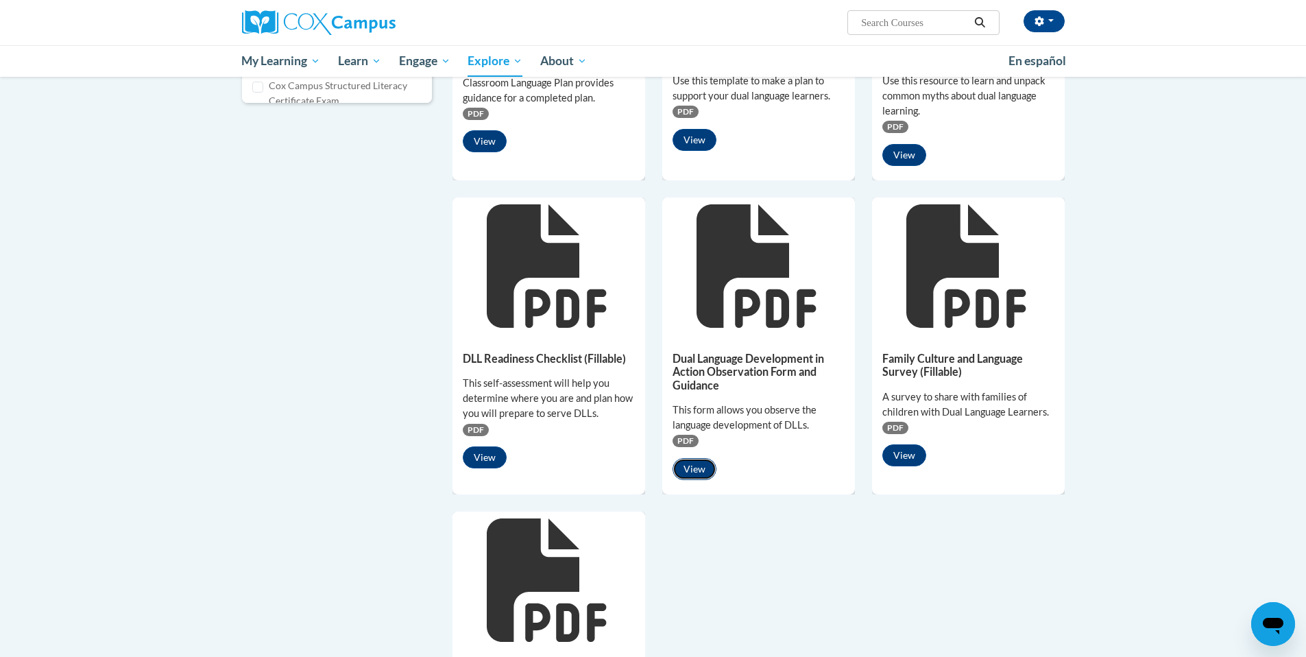
click at [704, 465] on button "View" at bounding box center [695, 469] width 44 height 22
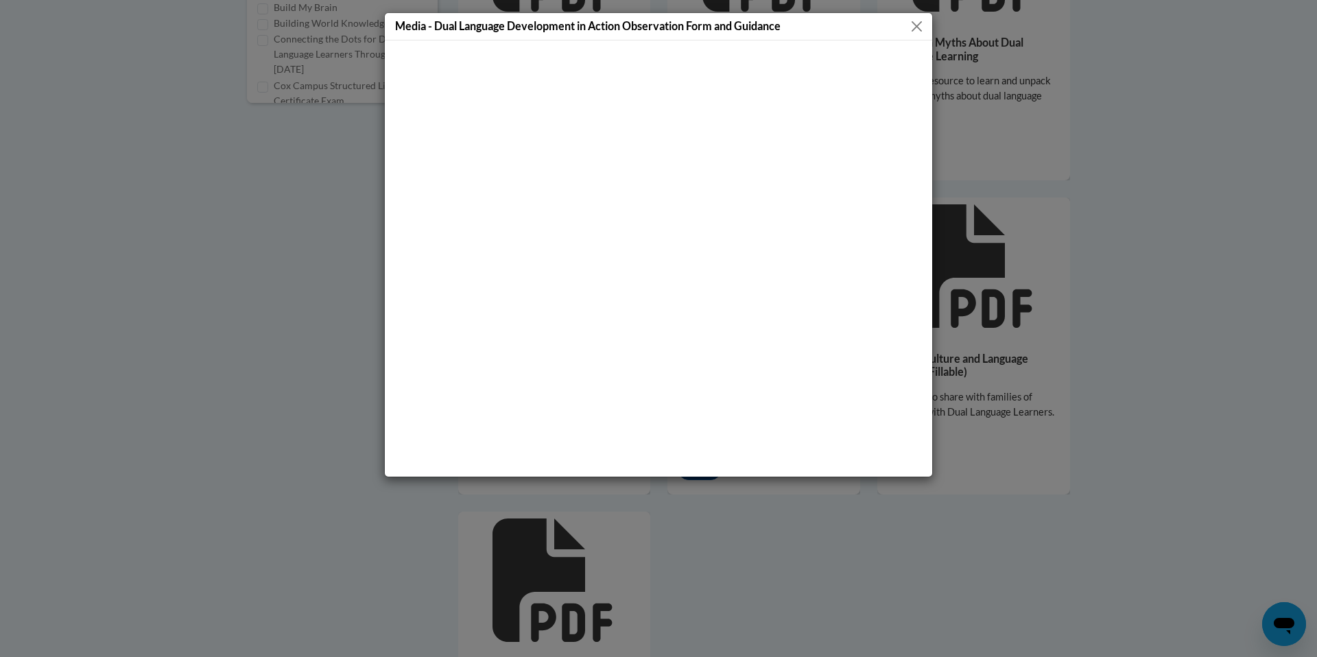
click at [914, 25] on button "Close" at bounding box center [916, 26] width 17 height 17
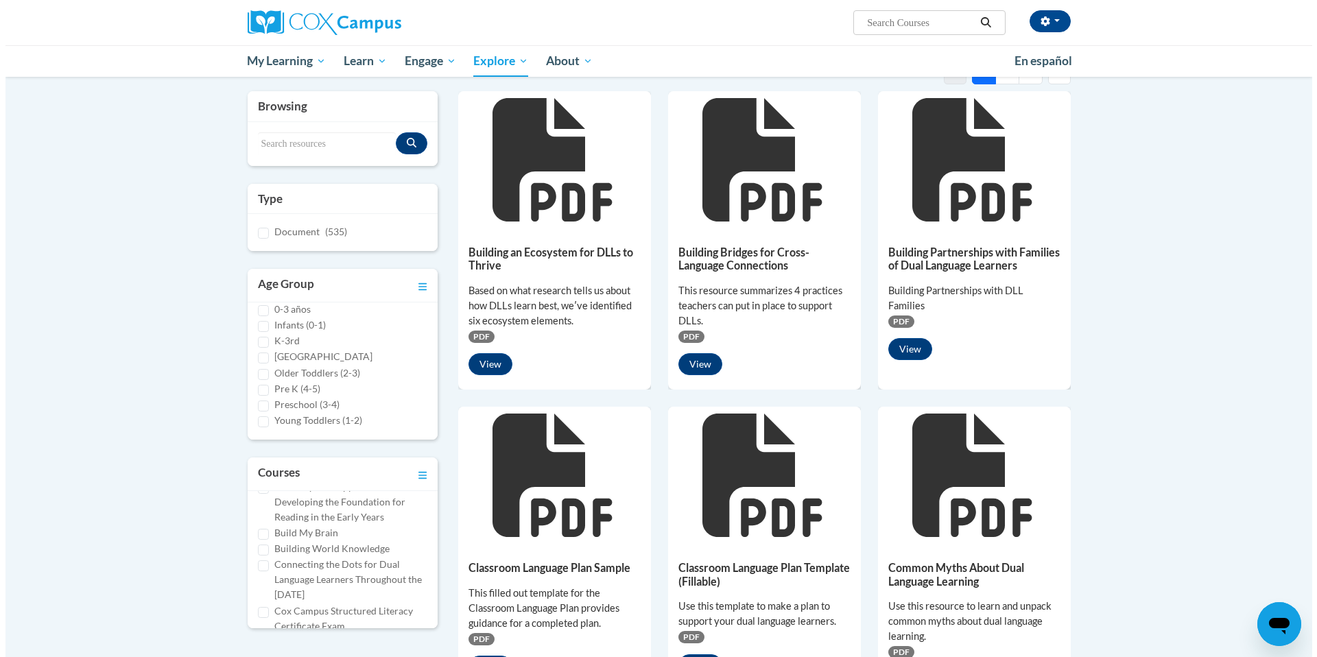
scroll to position [132, 0]
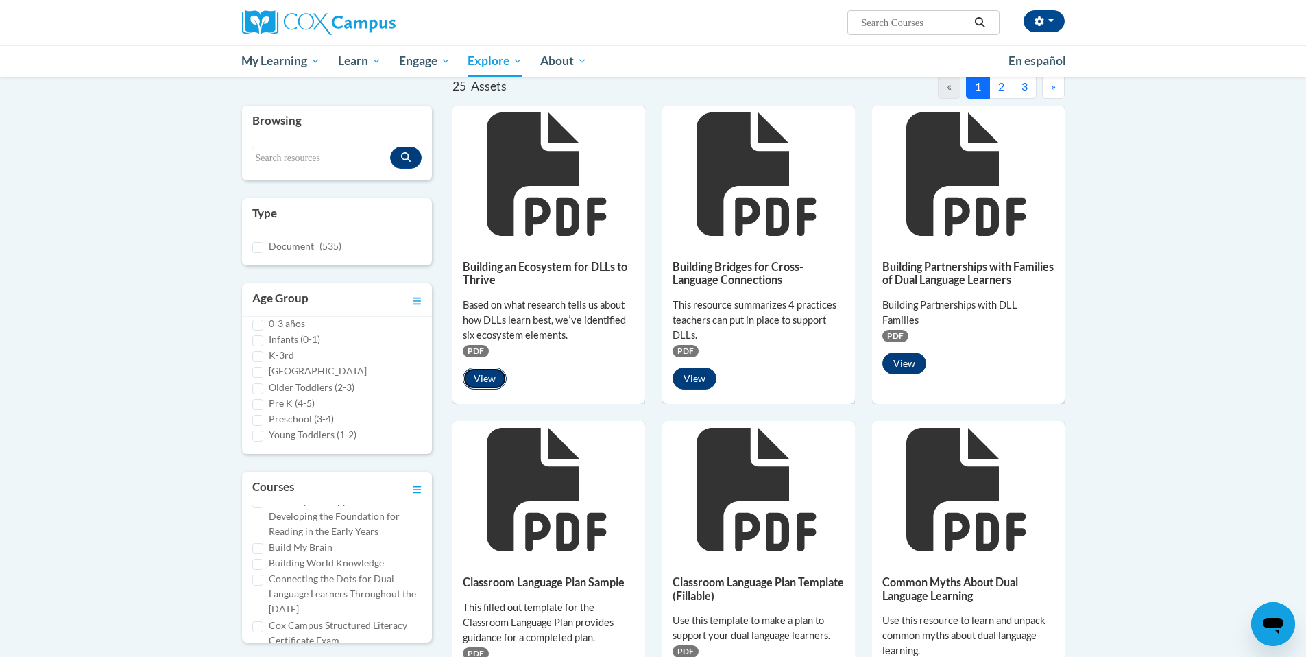
click at [489, 375] on button "View" at bounding box center [485, 379] width 44 height 22
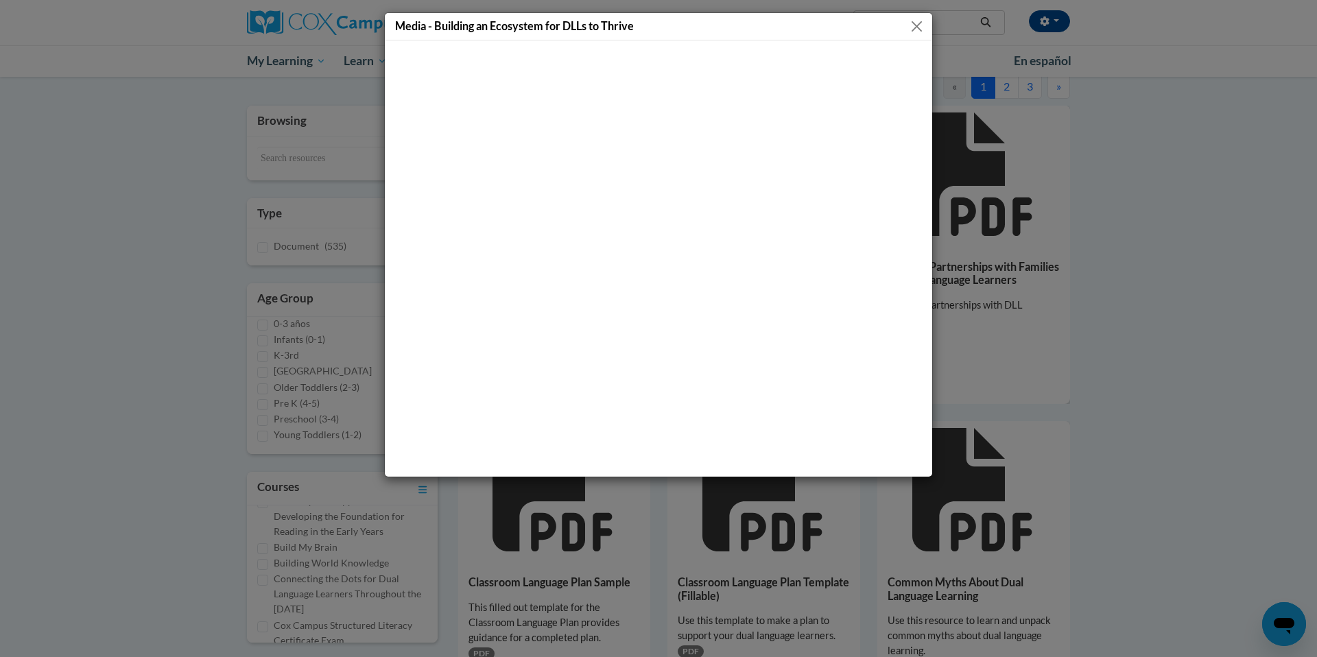
click at [911, 27] on button "Close" at bounding box center [916, 26] width 17 height 17
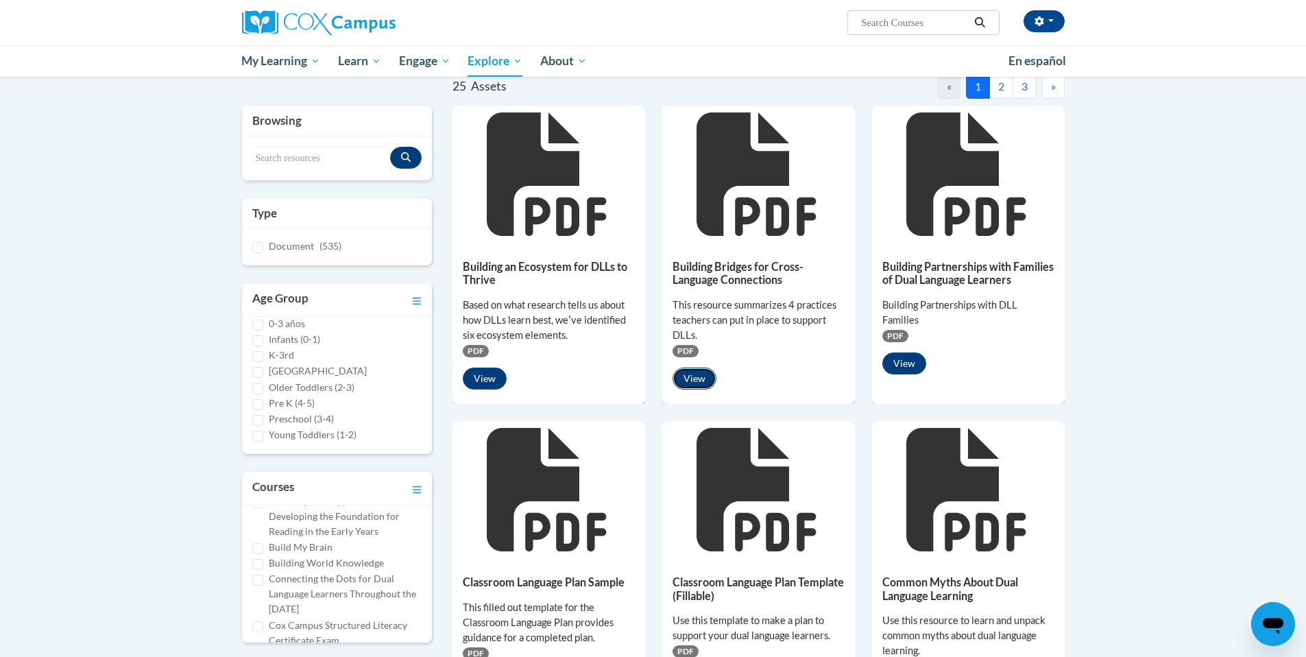
click at [703, 379] on button "View" at bounding box center [695, 379] width 44 height 22
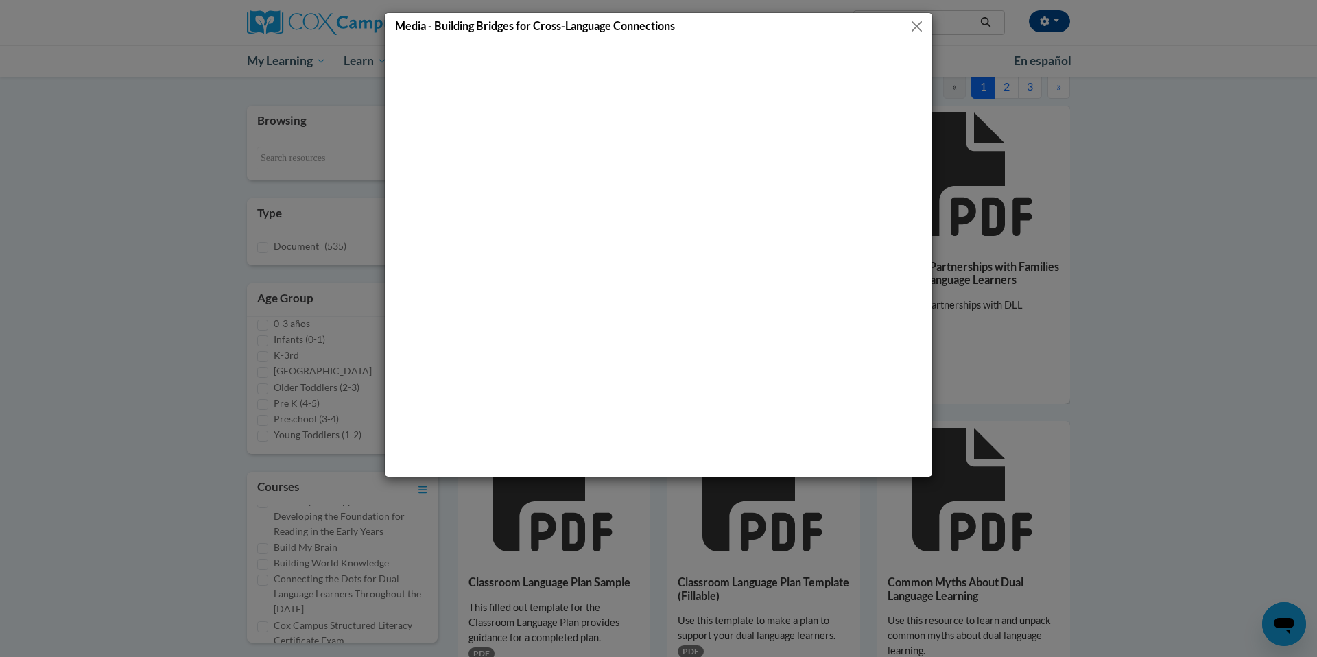
click at [916, 27] on button "Close" at bounding box center [916, 26] width 17 height 17
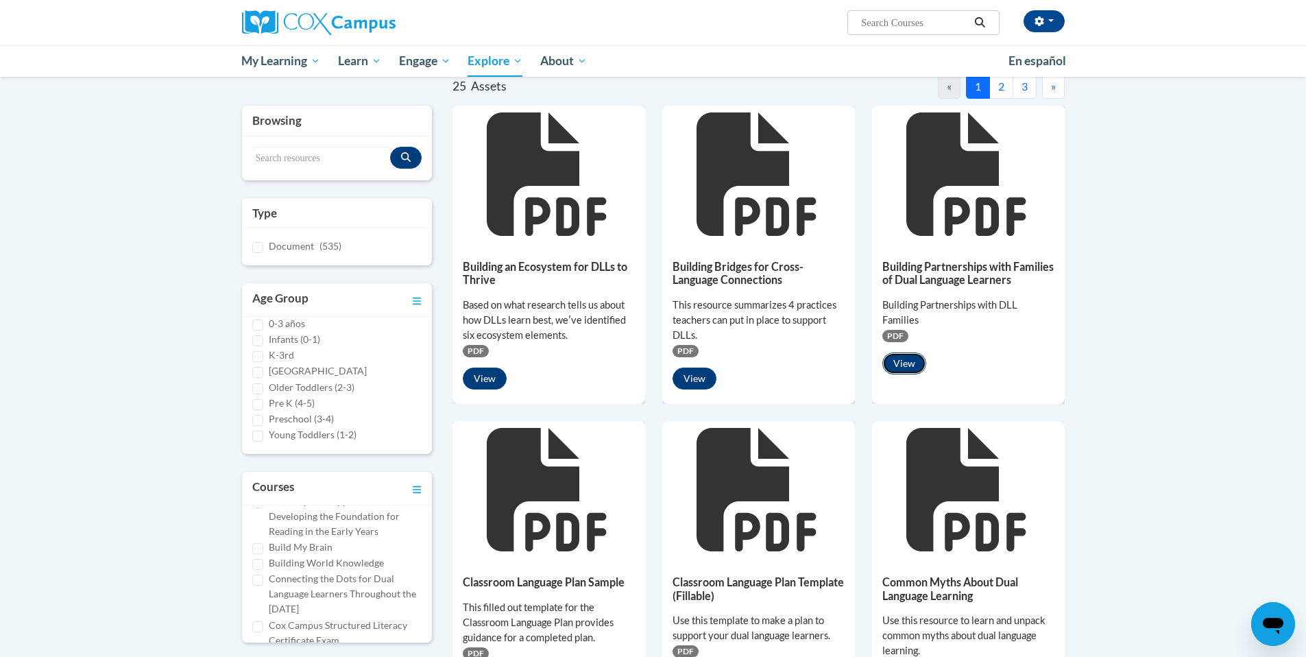
click at [903, 374] on button "View" at bounding box center [905, 363] width 44 height 22
